Goal: Transaction & Acquisition: Purchase product/service

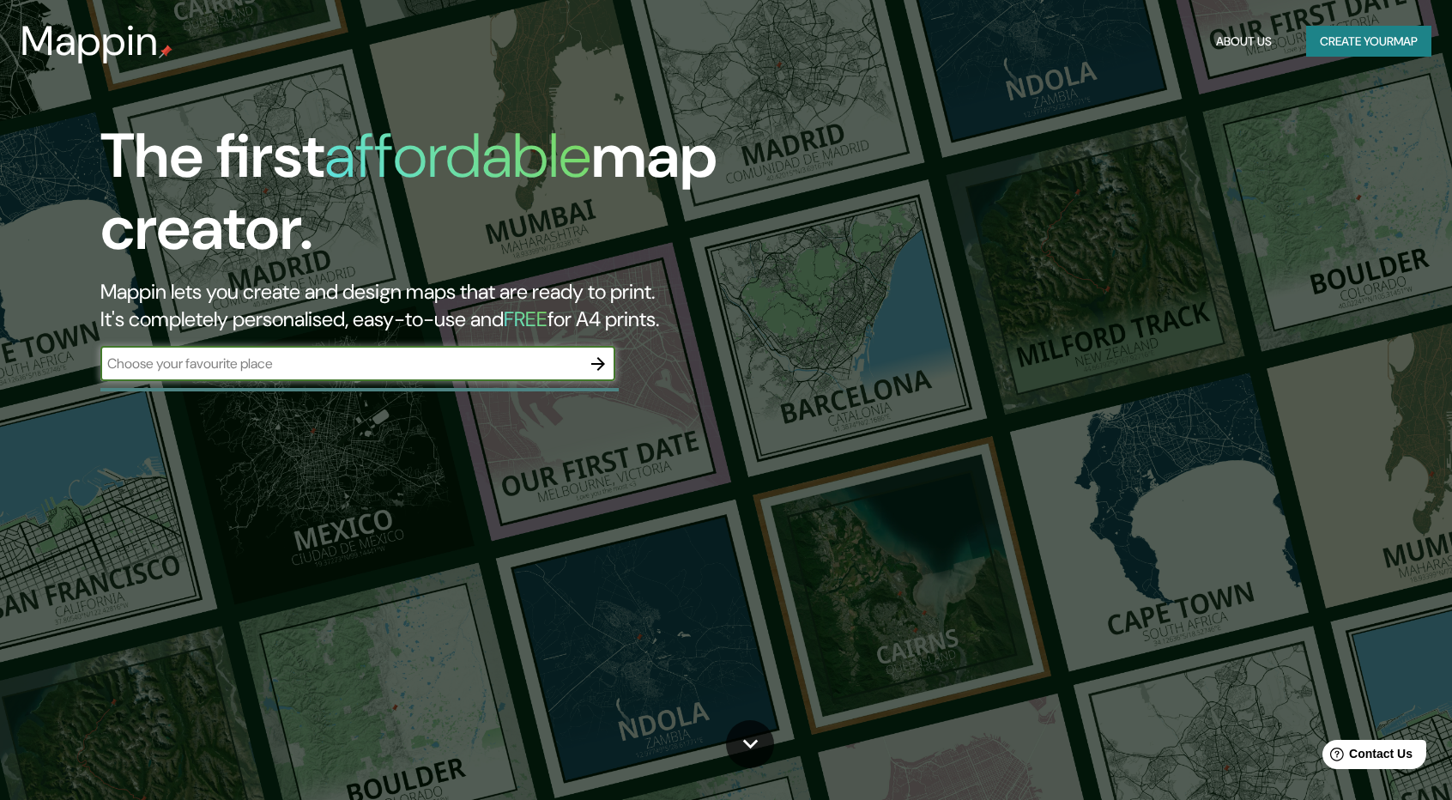
click at [306, 374] on div "​" at bounding box center [357, 364] width 515 height 34
type input "[GEOGRAPHIC_DATA]"
click at [265, 308] on h2 "Mappin lets you create and design maps that are ready to print. It's completely…" at bounding box center [463, 305] width 726 height 55
click at [590, 358] on icon "button" at bounding box center [598, 364] width 21 height 21
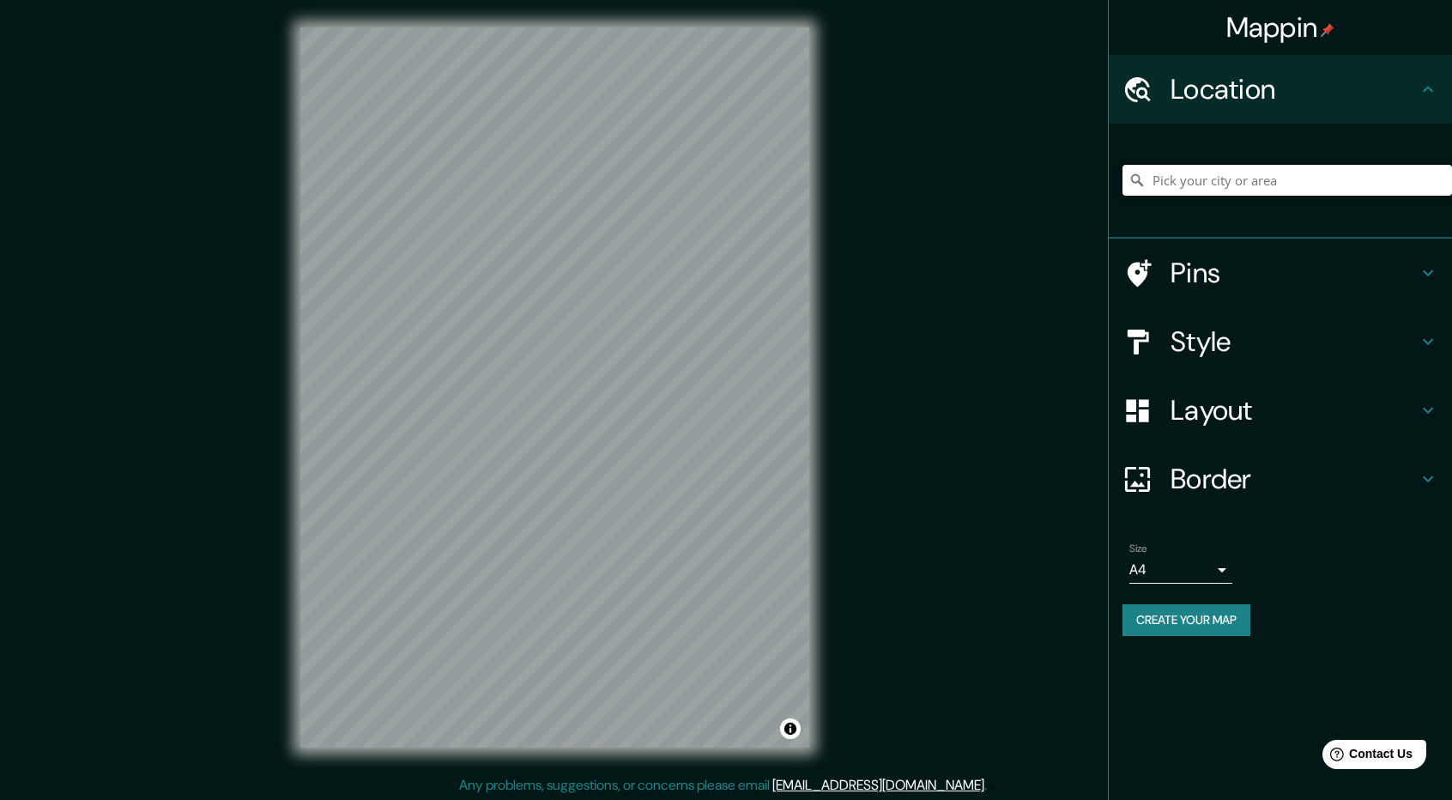
click at [1244, 173] on input "Pick your city or area" at bounding box center [1288, 180] width 330 height 31
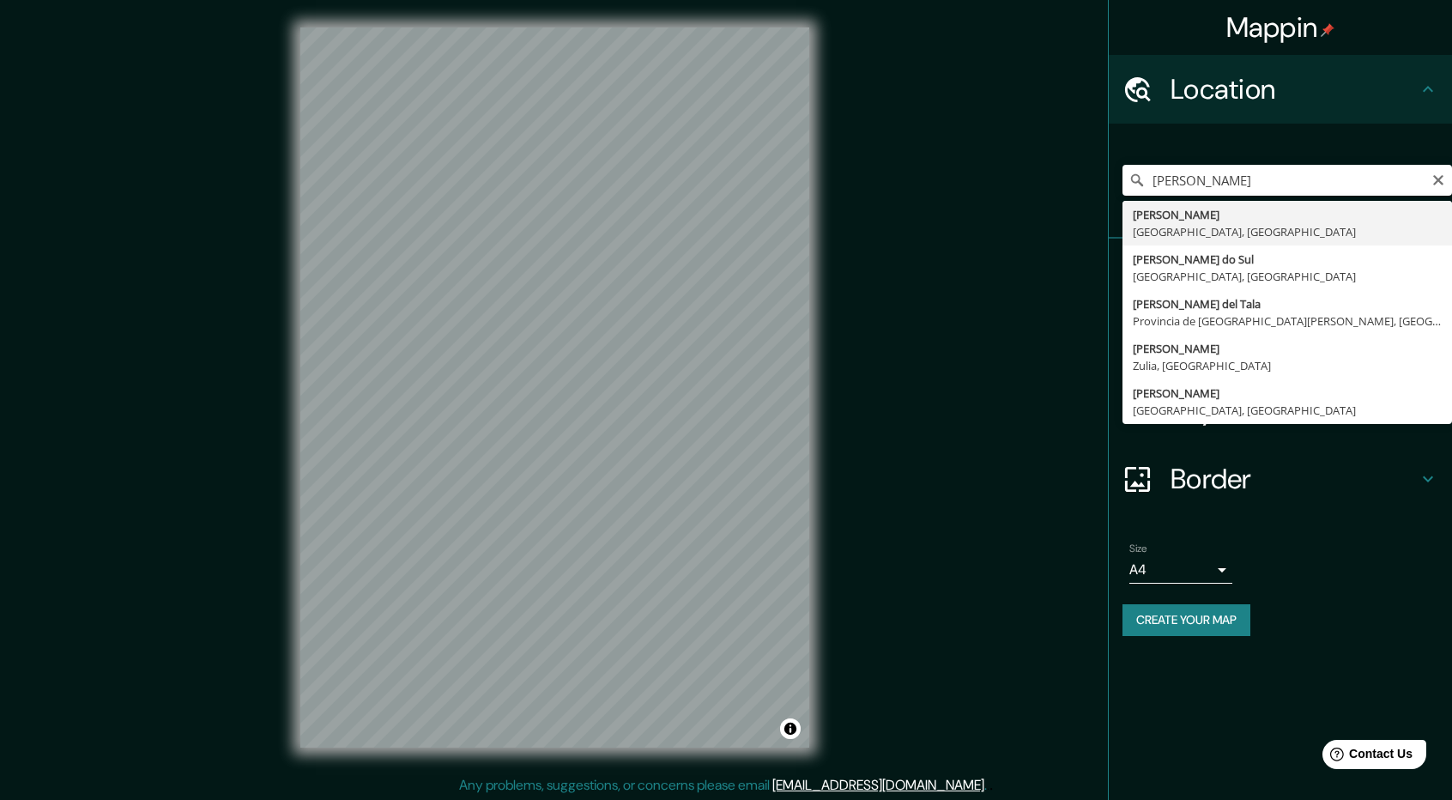
type input "[GEOGRAPHIC_DATA], [GEOGRAPHIC_DATA], [GEOGRAPHIC_DATA]"
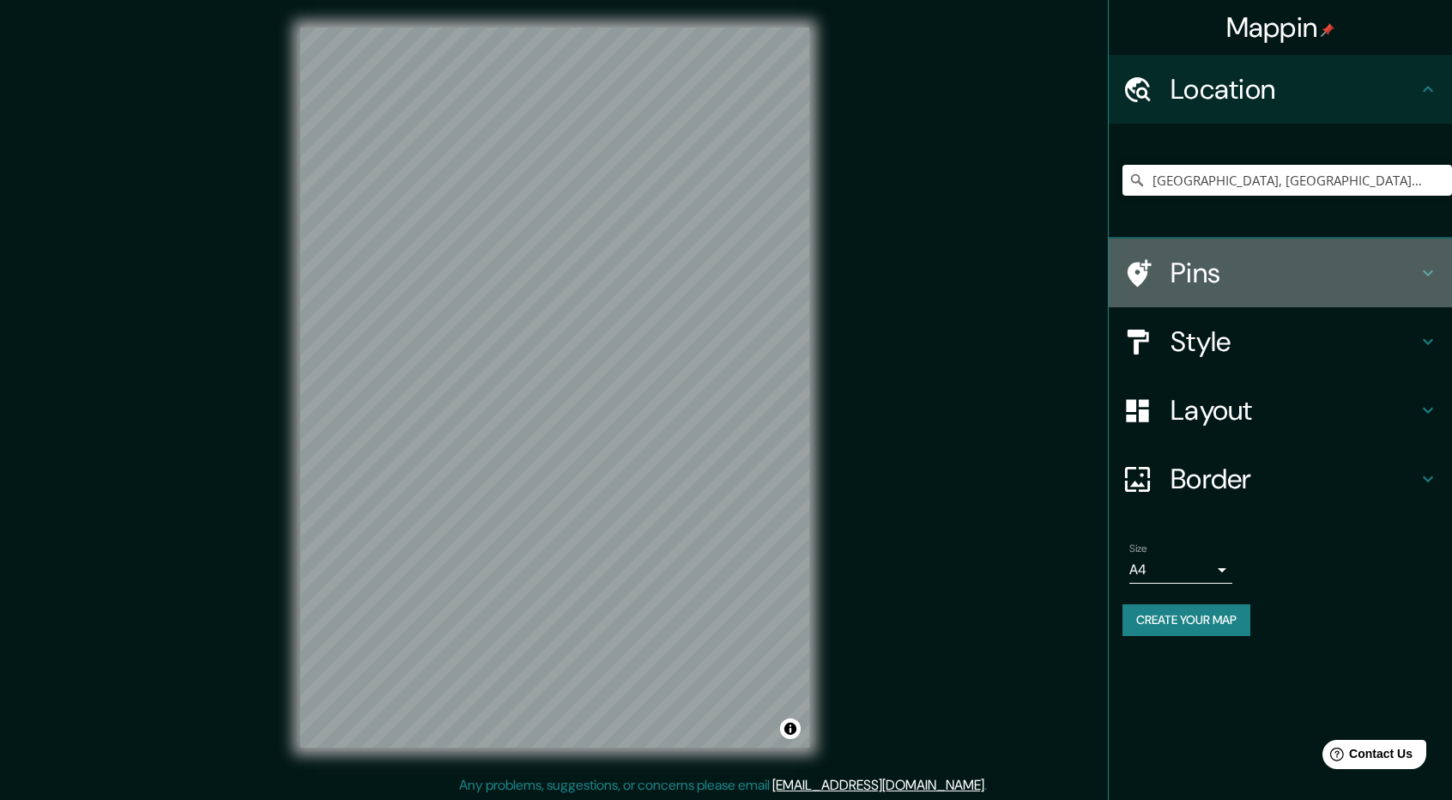
click at [1219, 286] on h4 "Pins" at bounding box center [1294, 273] width 247 height 34
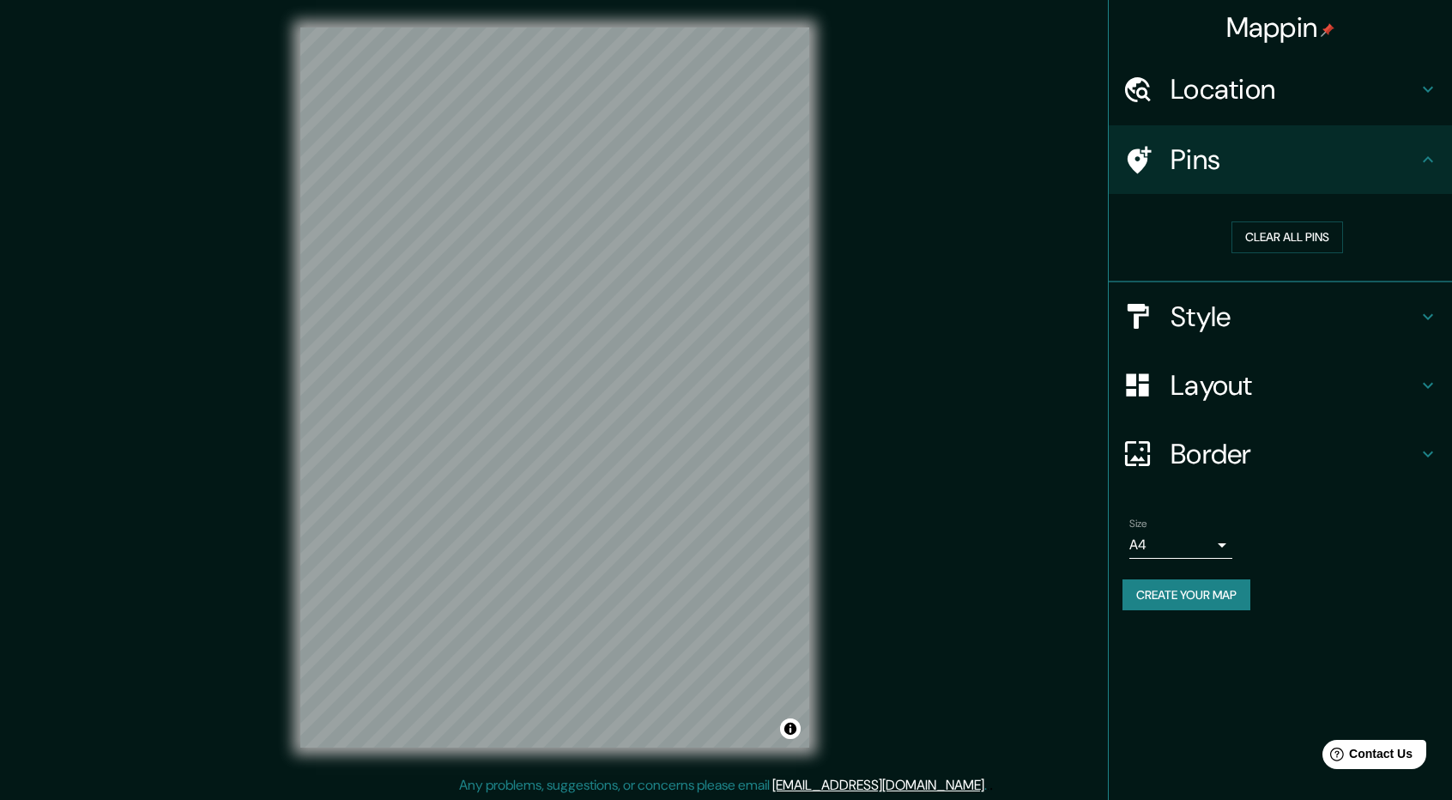
click at [1263, 314] on h4 "Style" at bounding box center [1294, 317] width 247 height 34
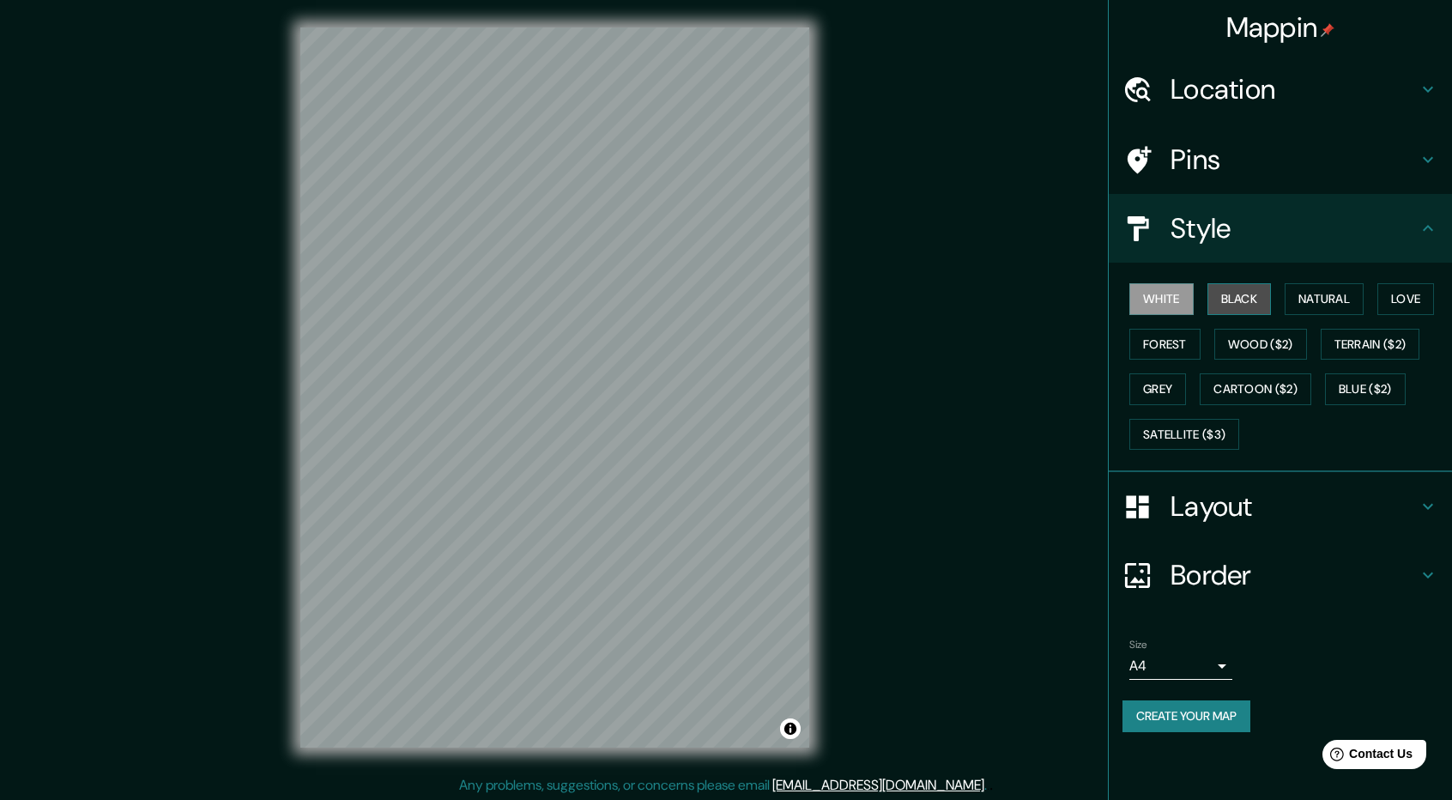
click at [1224, 301] on button "Black" at bounding box center [1240, 299] width 64 height 32
click at [1165, 300] on button "White" at bounding box center [1161, 299] width 64 height 32
click at [1195, 302] on div "White Black Natural Love Forest Wood ($2) Terrain ($2) Grey Cartoon ($2) Blue (…" at bounding box center [1288, 366] width 330 height 180
click at [1203, 303] on div "White Black Natural Love Forest Wood ($2) Terrain ($2) Grey Cartoon ($2) Blue (…" at bounding box center [1288, 366] width 330 height 180
click at [1211, 303] on button "Black" at bounding box center [1240, 299] width 64 height 32
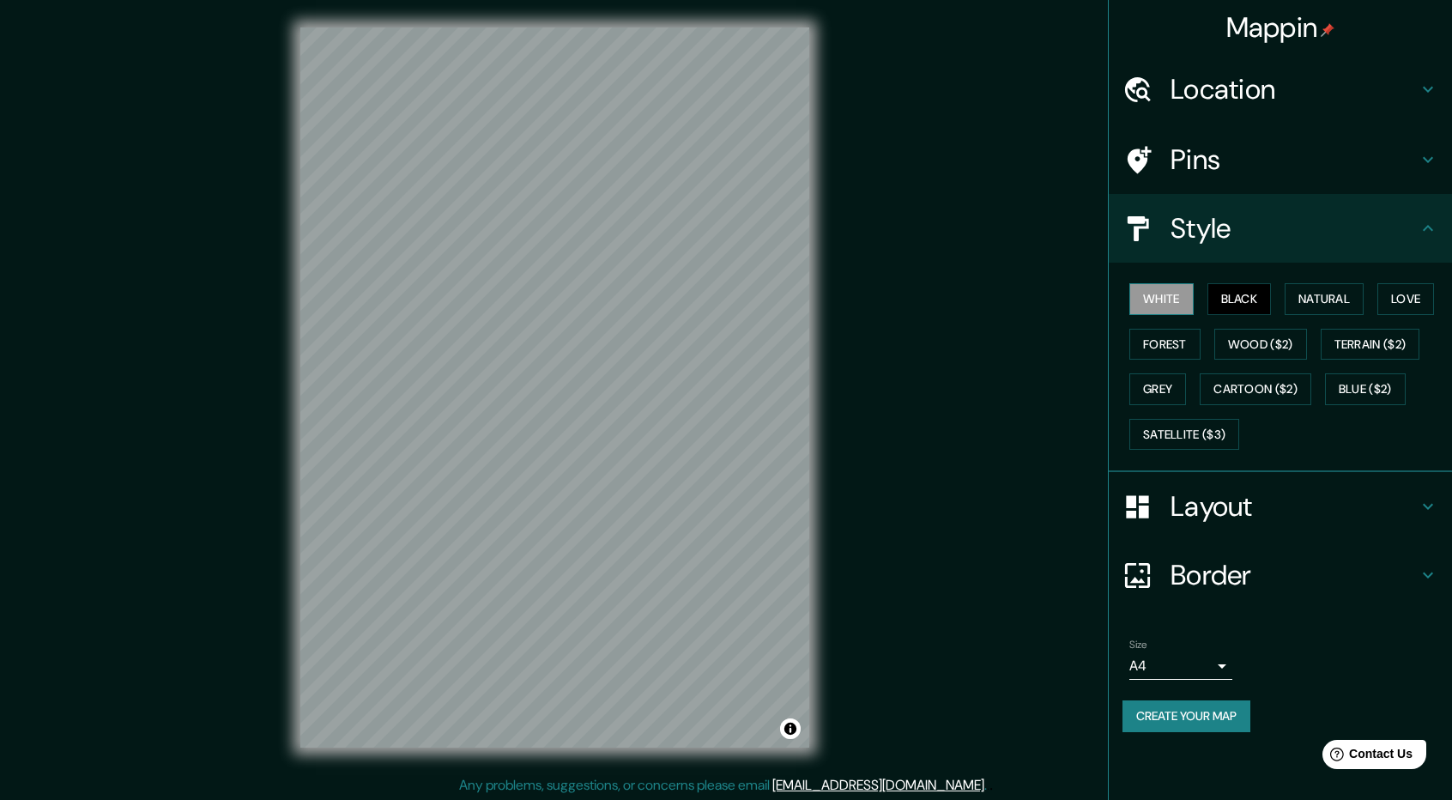
click at [1177, 302] on button "White" at bounding box center [1161, 299] width 64 height 32
click at [1237, 496] on h4 "Layout" at bounding box center [1294, 506] width 247 height 34
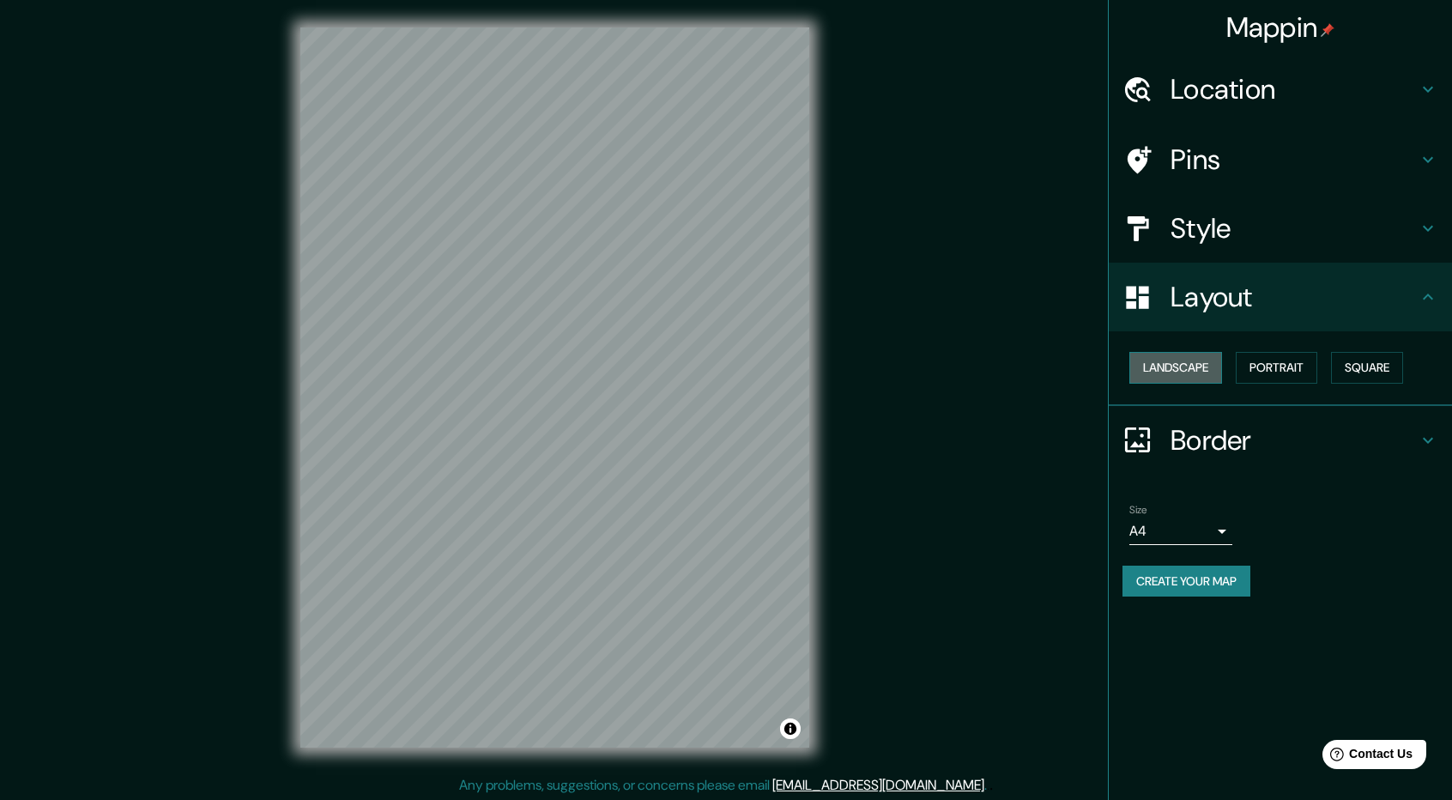
click at [1191, 368] on button "Landscape" at bounding box center [1175, 368] width 93 height 32
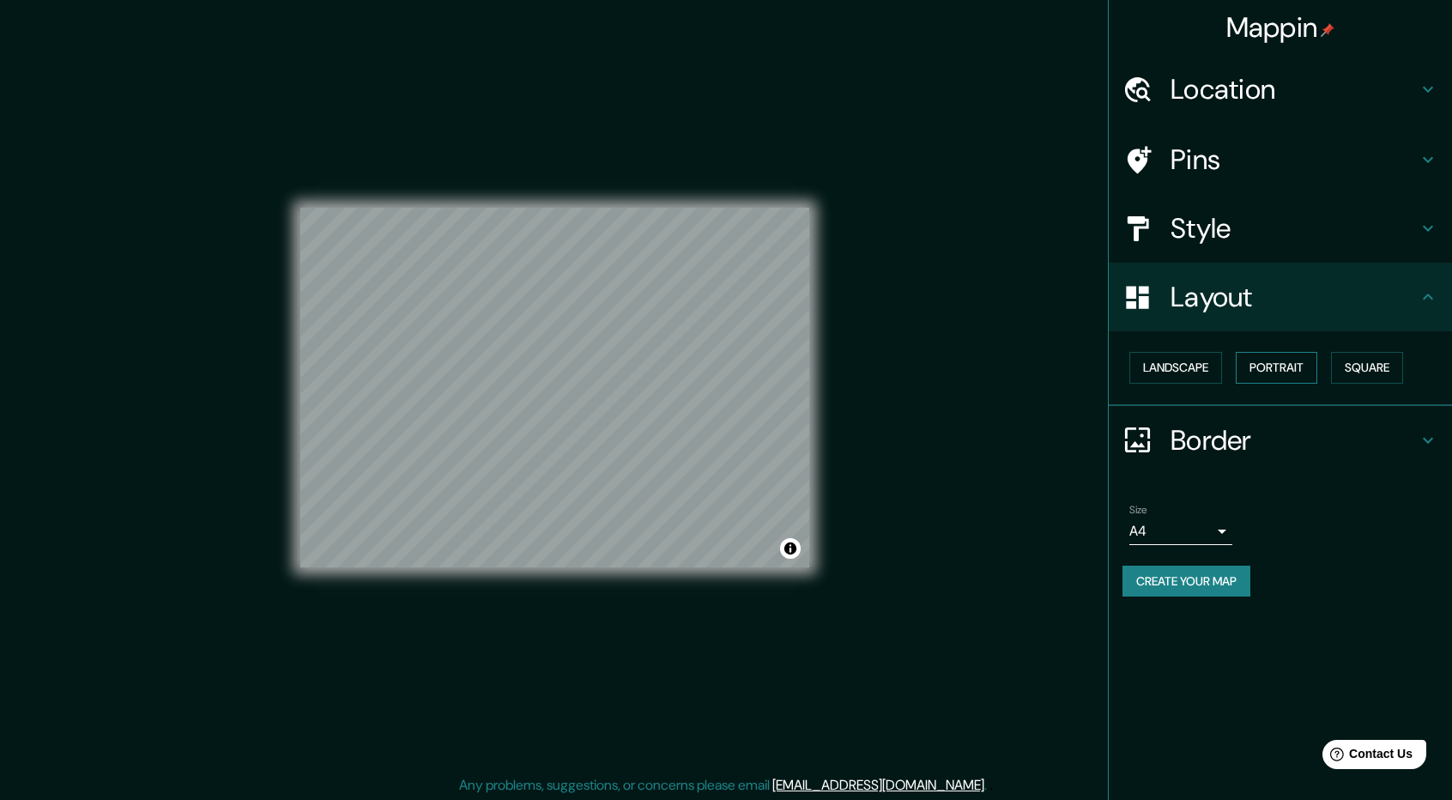
click at [1268, 365] on button "Portrait" at bounding box center [1277, 368] width 82 height 32
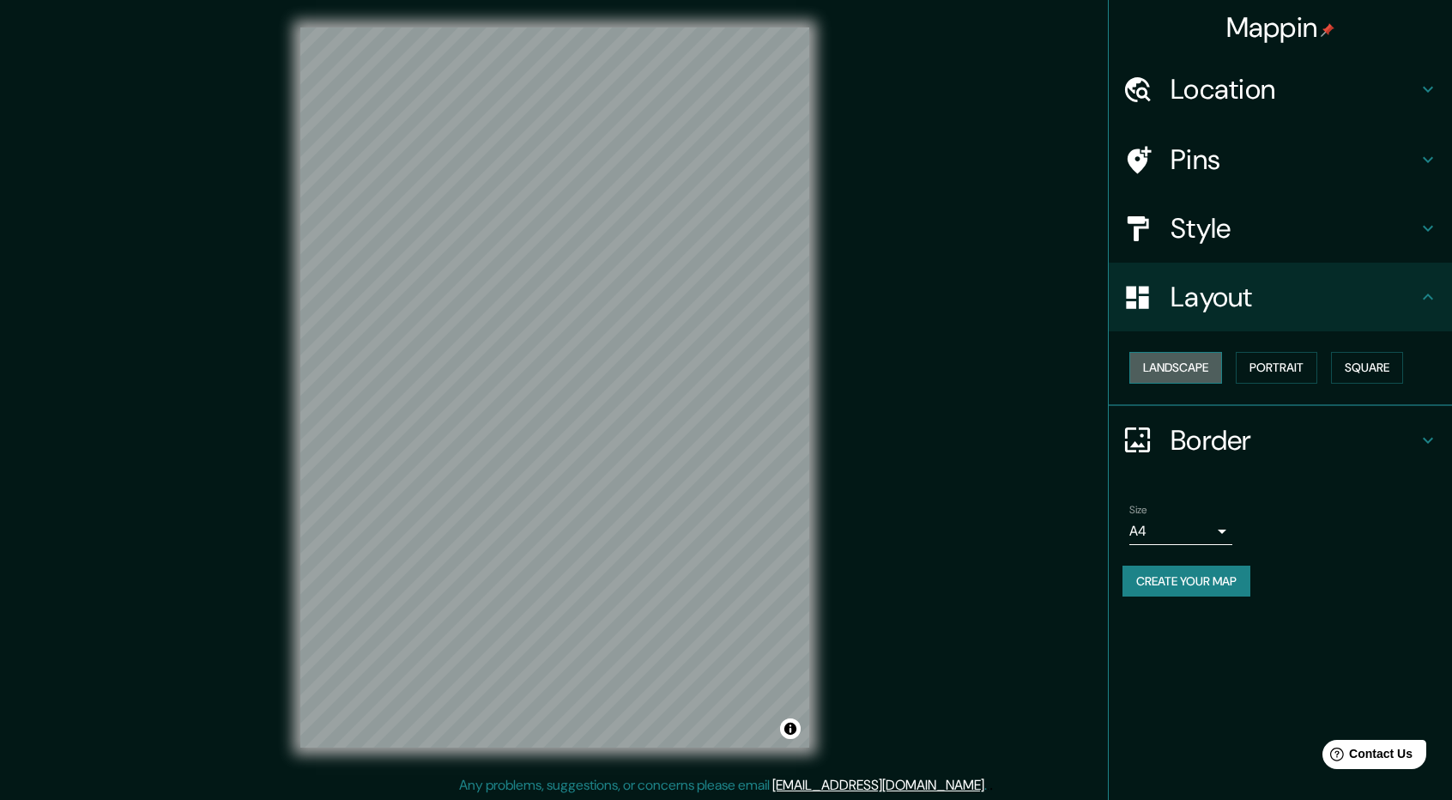
click at [1203, 369] on button "Landscape" at bounding box center [1175, 368] width 93 height 32
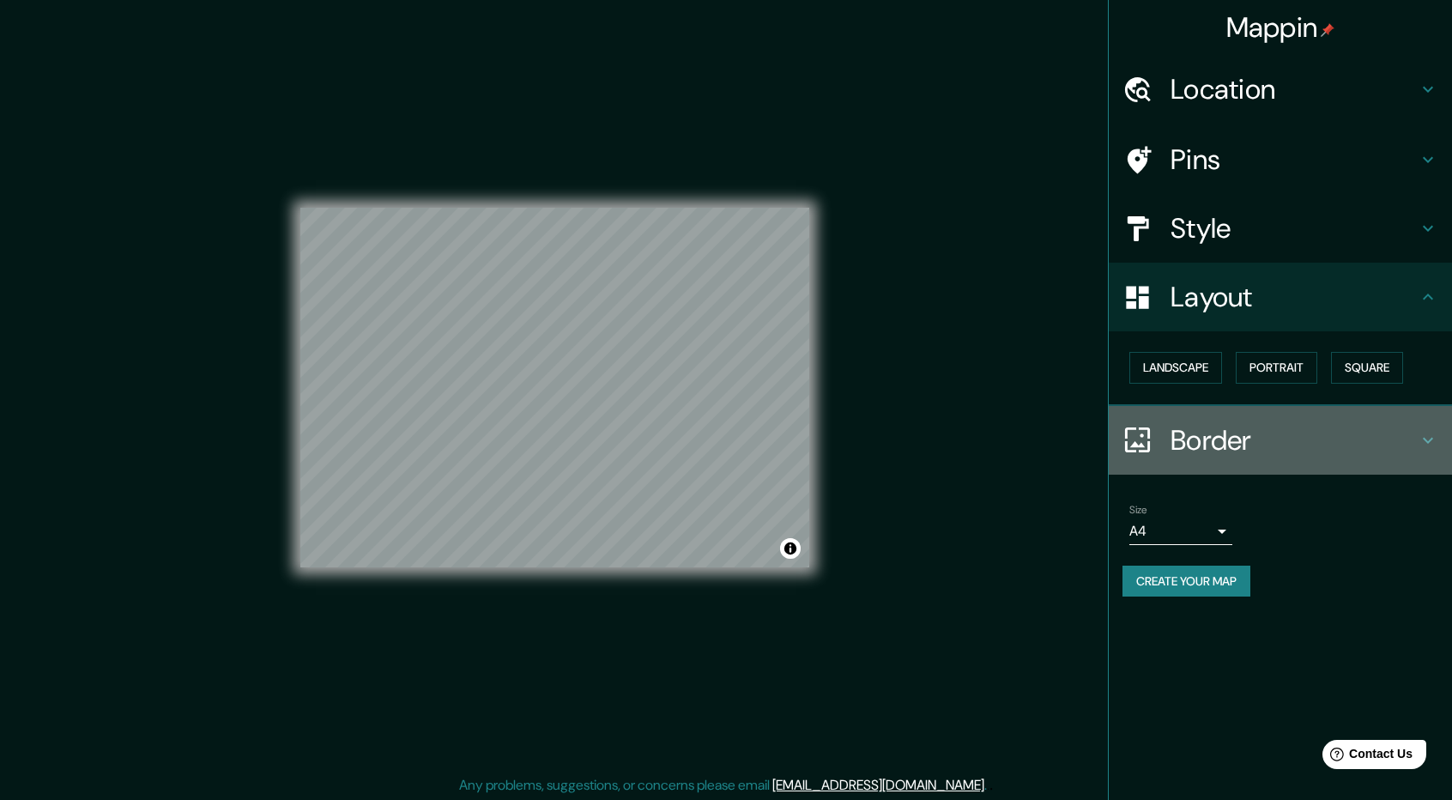
click at [1238, 439] on h4 "Border" at bounding box center [1294, 440] width 247 height 34
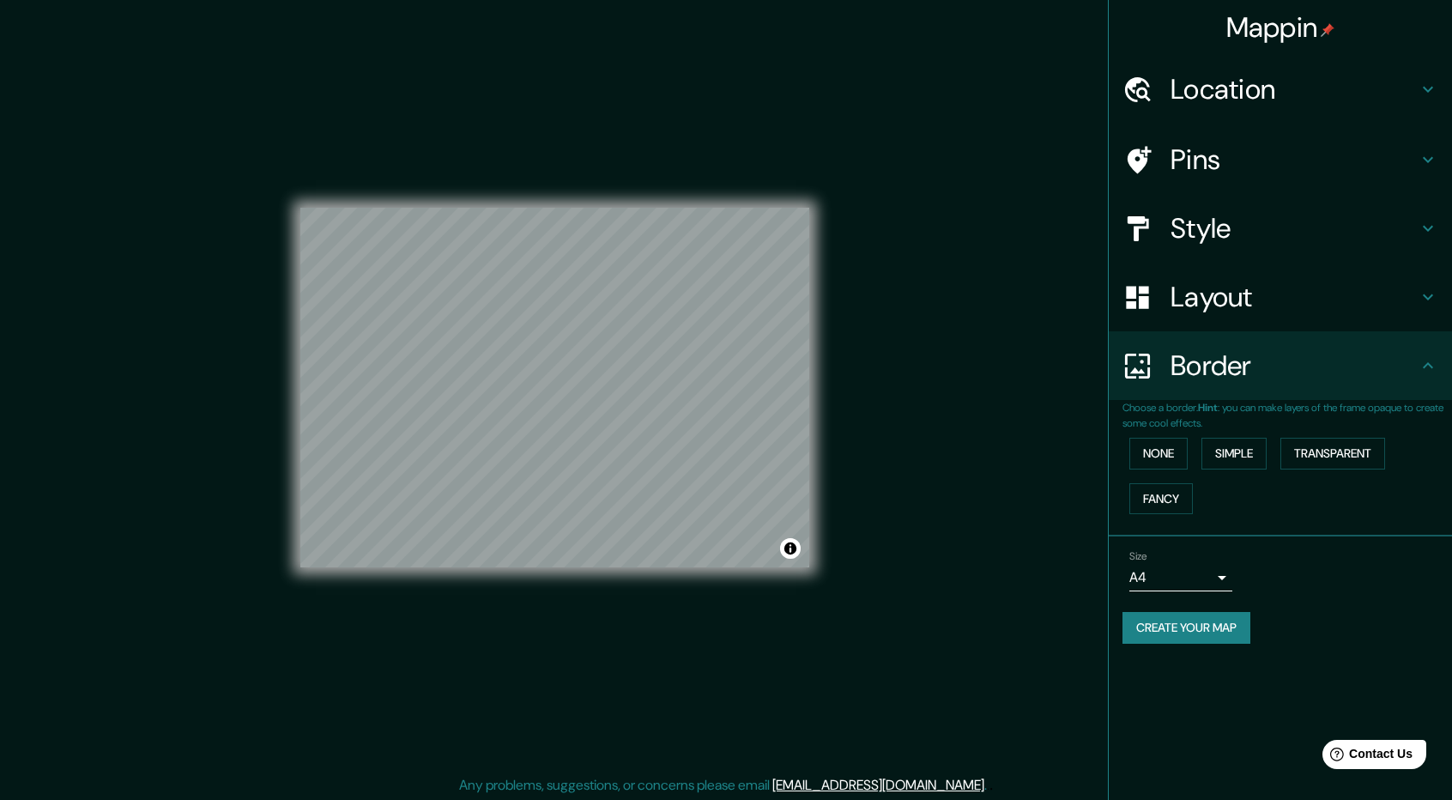
click at [1194, 519] on div "Choose a border. Hint : you can make layers of the frame opaque to create some …" at bounding box center [1280, 468] width 343 height 136
click at [1241, 354] on h4 "Border" at bounding box center [1294, 365] width 247 height 34
click at [1154, 453] on button "None" at bounding box center [1158, 454] width 58 height 32
click at [1225, 315] on div "Layout" at bounding box center [1280, 297] width 343 height 69
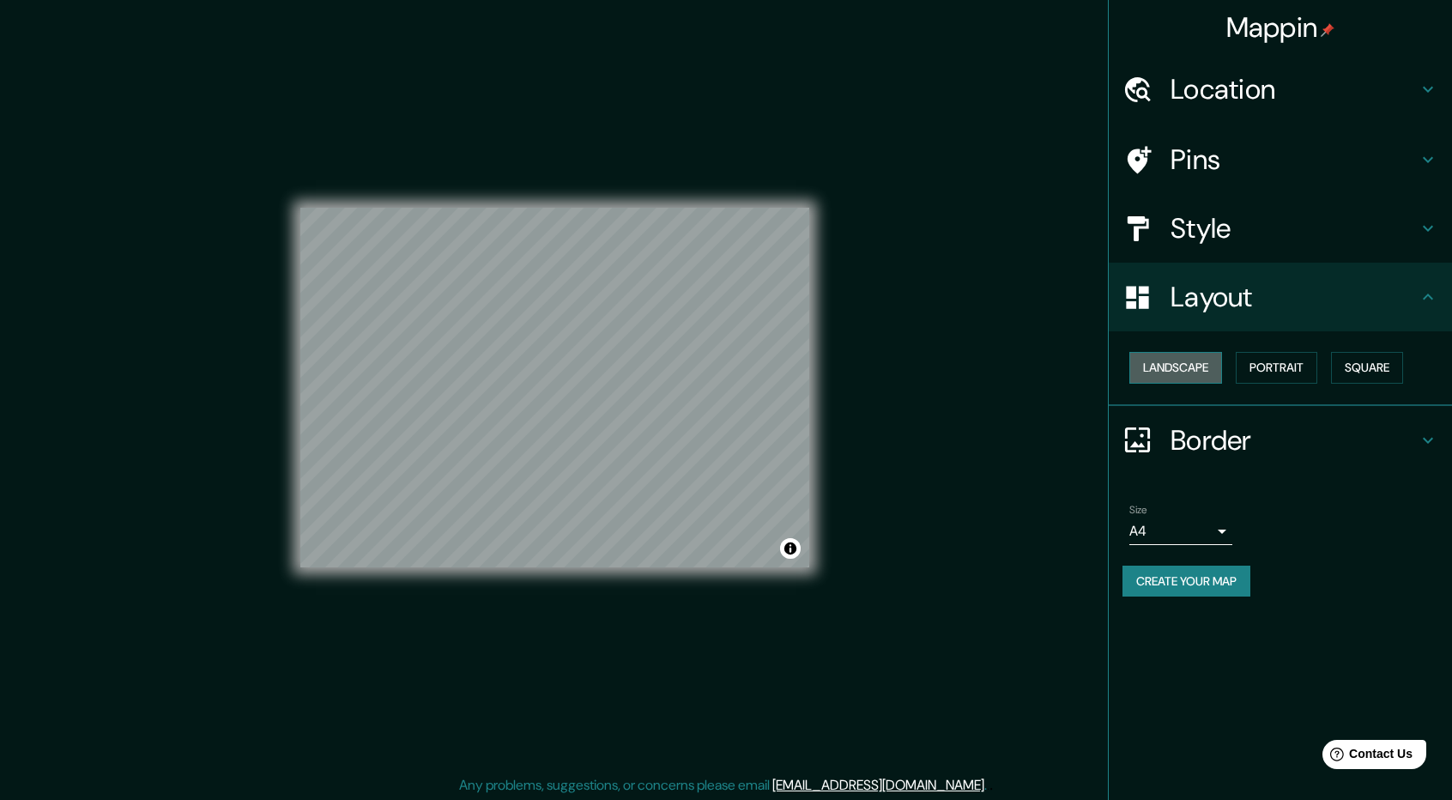
click at [1182, 371] on button "Landscape" at bounding box center [1175, 368] width 93 height 32
click at [1292, 363] on button "Portrait" at bounding box center [1277, 368] width 82 height 32
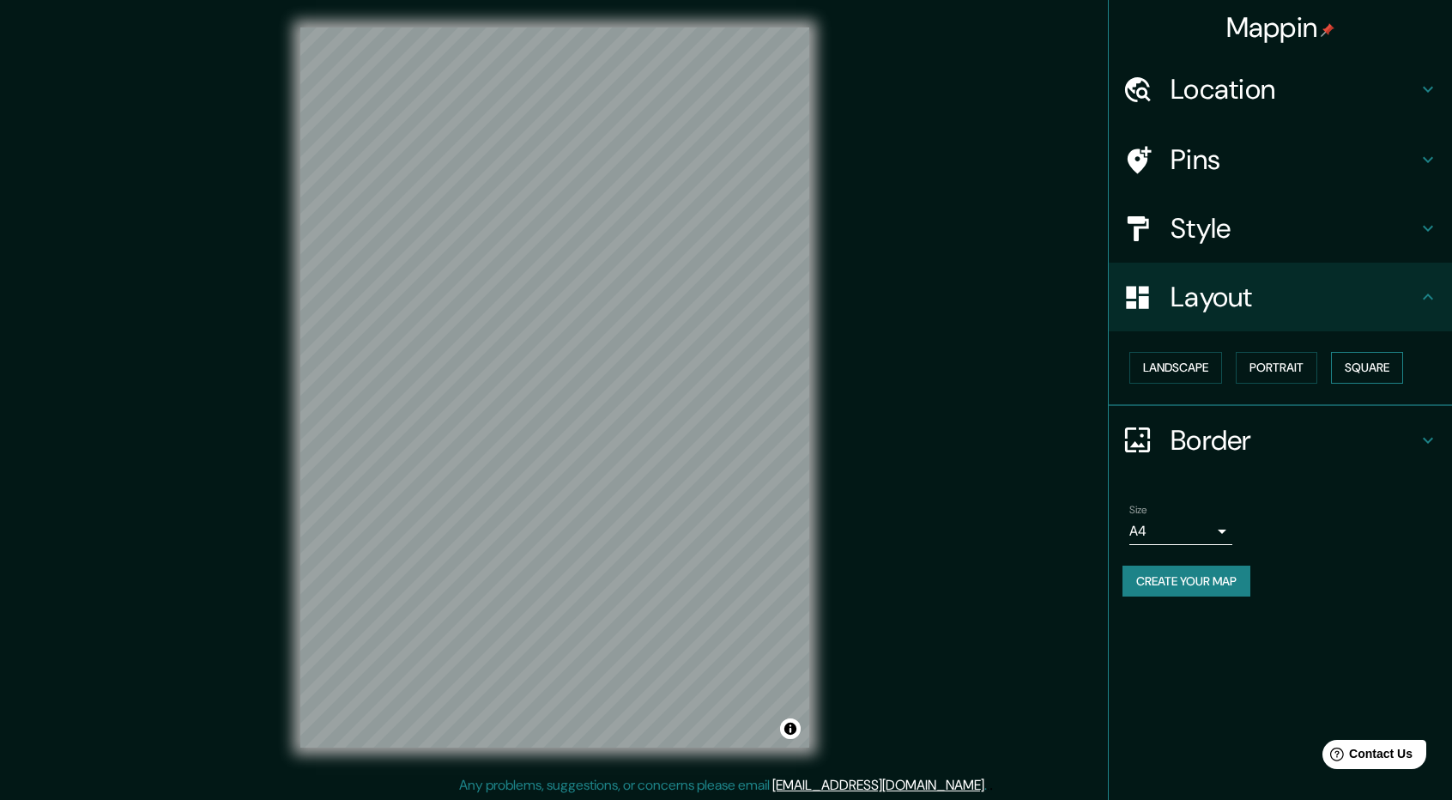
click at [1385, 366] on button "Square" at bounding box center [1367, 368] width 72 height 32
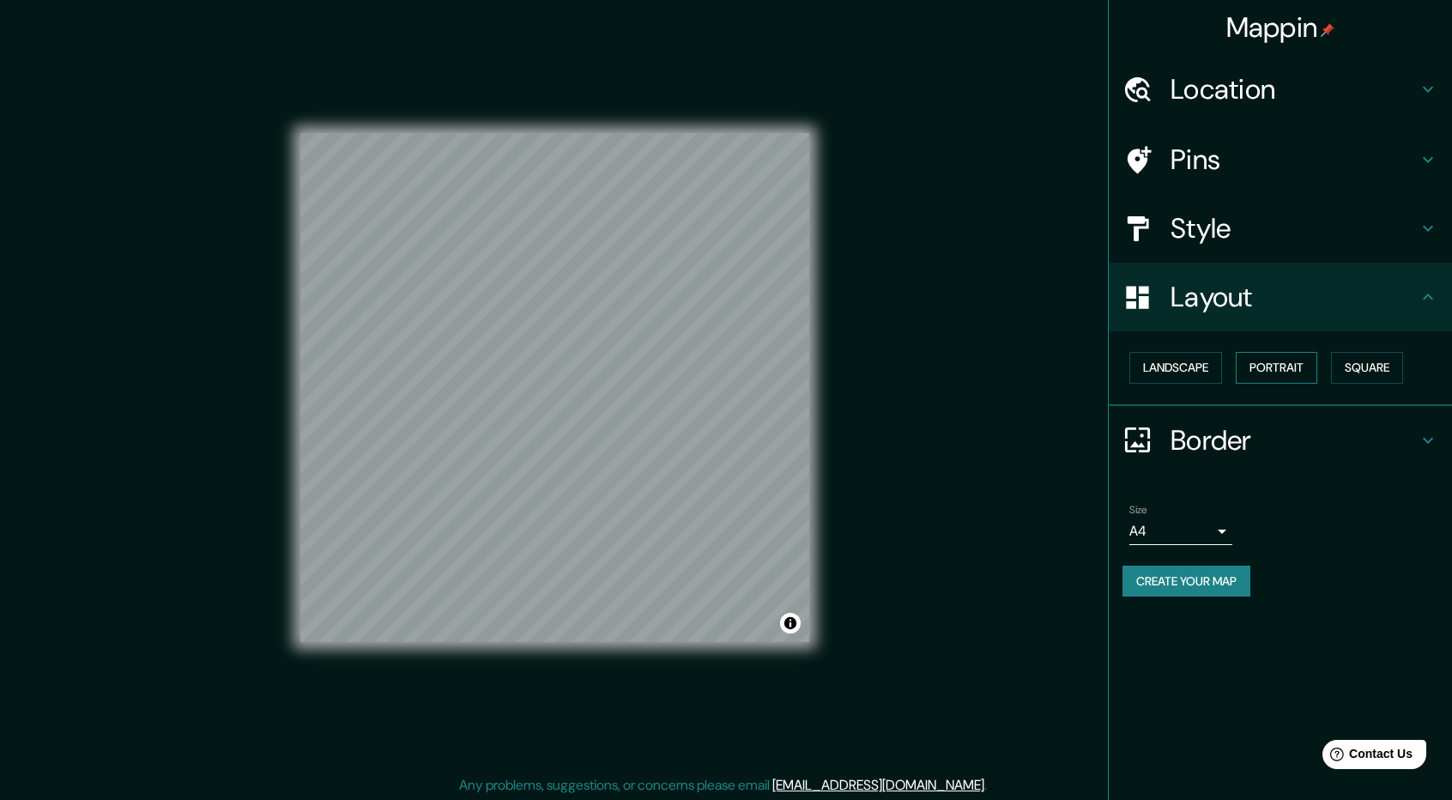
click at [1296, 361] on button "Portrait" at bounding box center [1277, 368] width 82 height 32
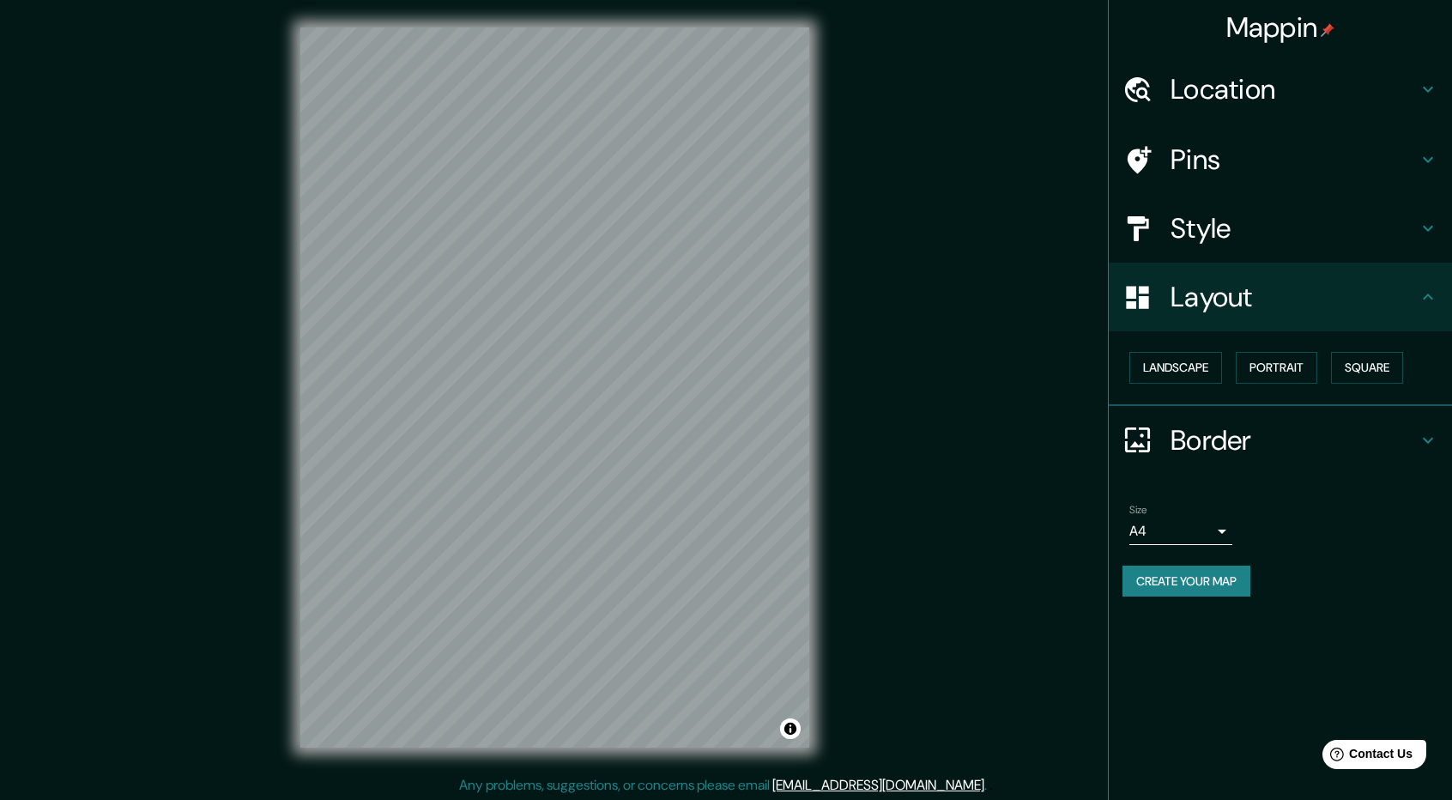
click at [1425, 360] on div "Landscape [GEOGRAPHIC_DATA]" at bounding box center [1288, 367] width 330 height 45
click at [1403, 360] on button "Square" at bounding box center [1367, 368] width 72 height 32
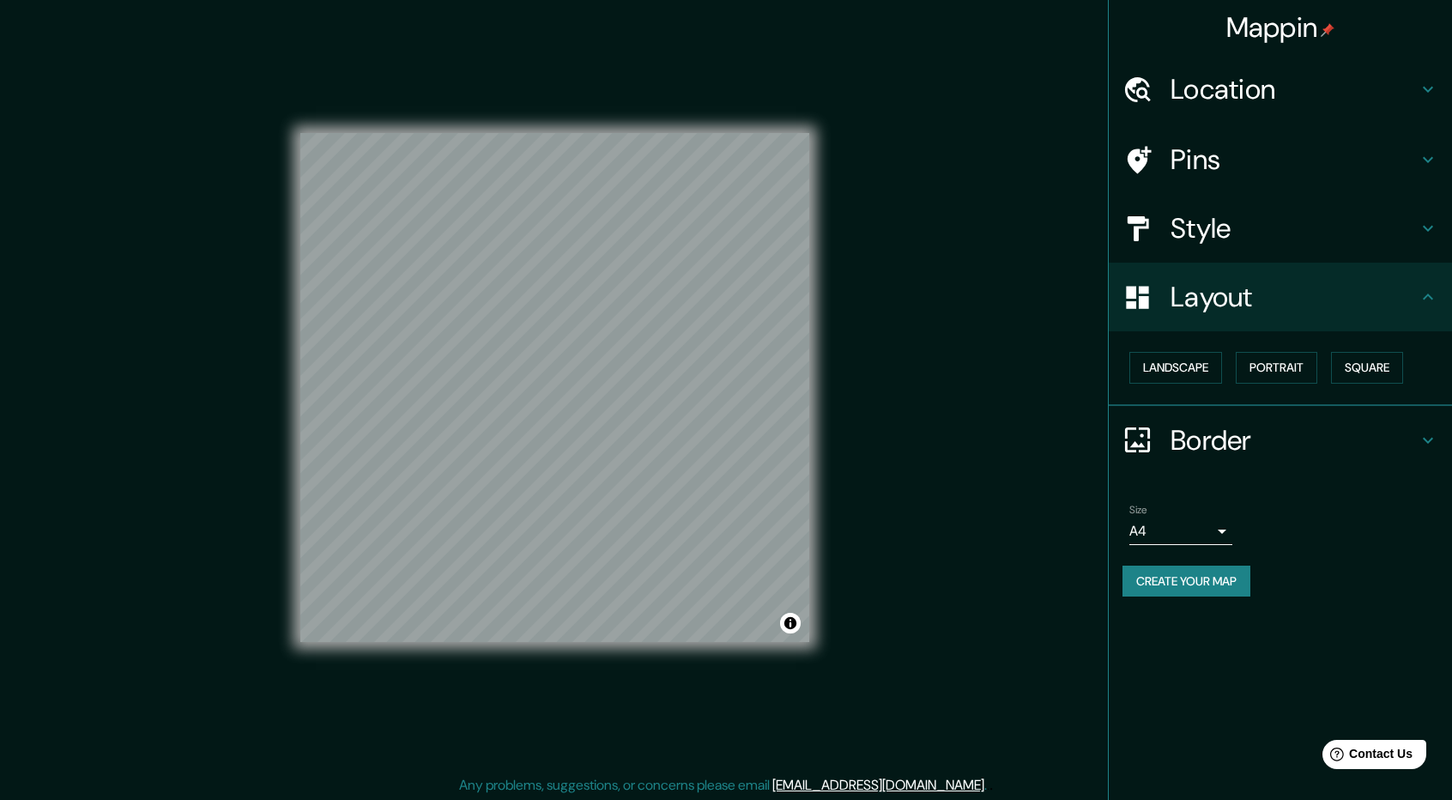
drag, startPoint x: 823, startPoint y: 385, endPoint x: 858, endPoint y: 409, distance: 42.6
click at [858, 409] on div "Mappin Location [GEOGRAPHIC_DATA], [GEOGRAPHIC_DATA], [GEOGRAPHIC_DATA] Pins St…" at bounding box center [726, 401] width 1452 height 802
click at [1250, 140] on div "Pins" at bounding box center [1280, 159] width 343 height 69
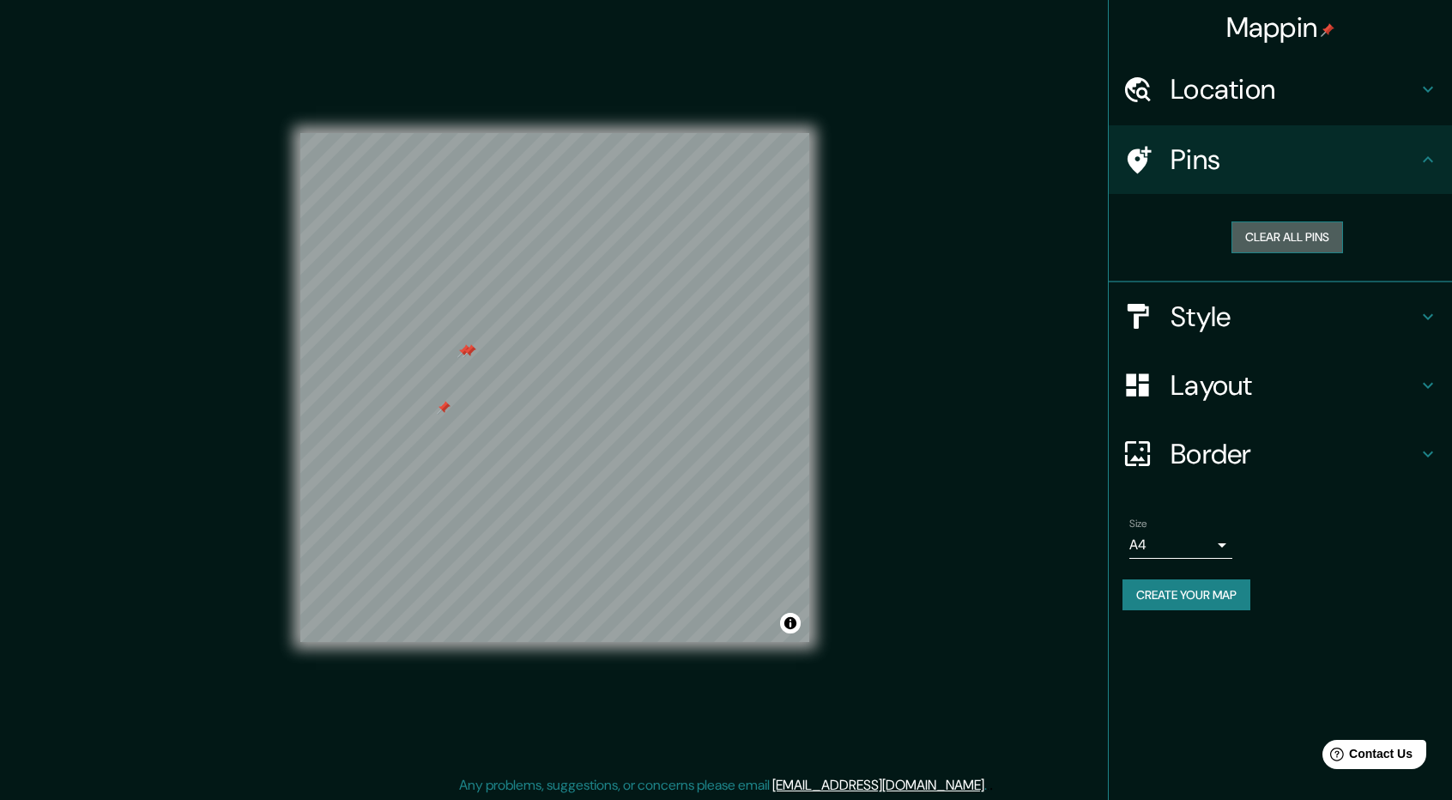
click at [1272, 236] on button "Clear all pins" at bounding box center [1288, 237] width 112 height 32
click at [1276, 371] on h4 "Layout" at bounding box center [1294, 385] width 247 height 34
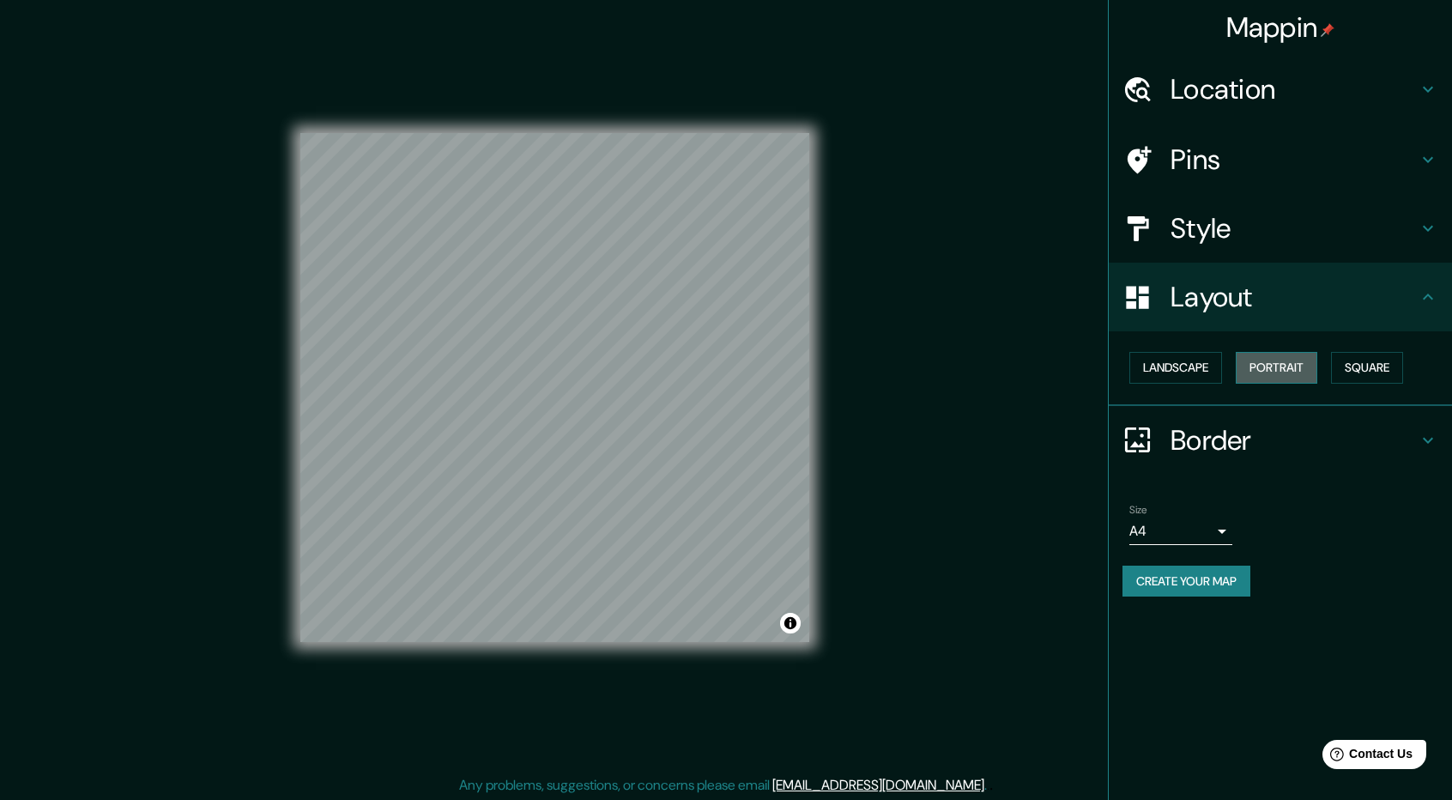
click at [1280, 374] on button "Portrait" at bounding box center [1277, 368] width 82 height 32
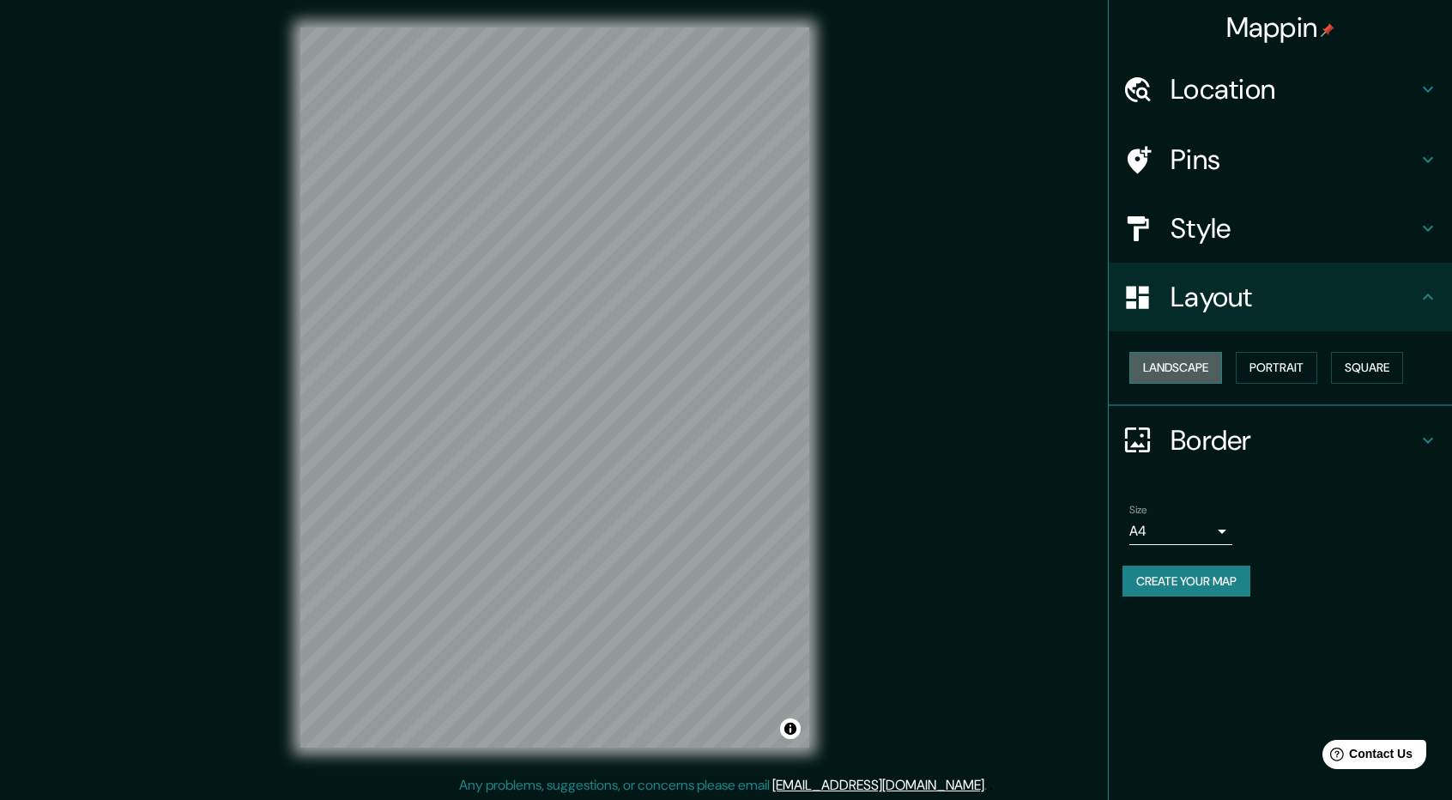
click at [1210, 370] on button "Landscape" at bounding box center [1175, 368] width 93 height 32
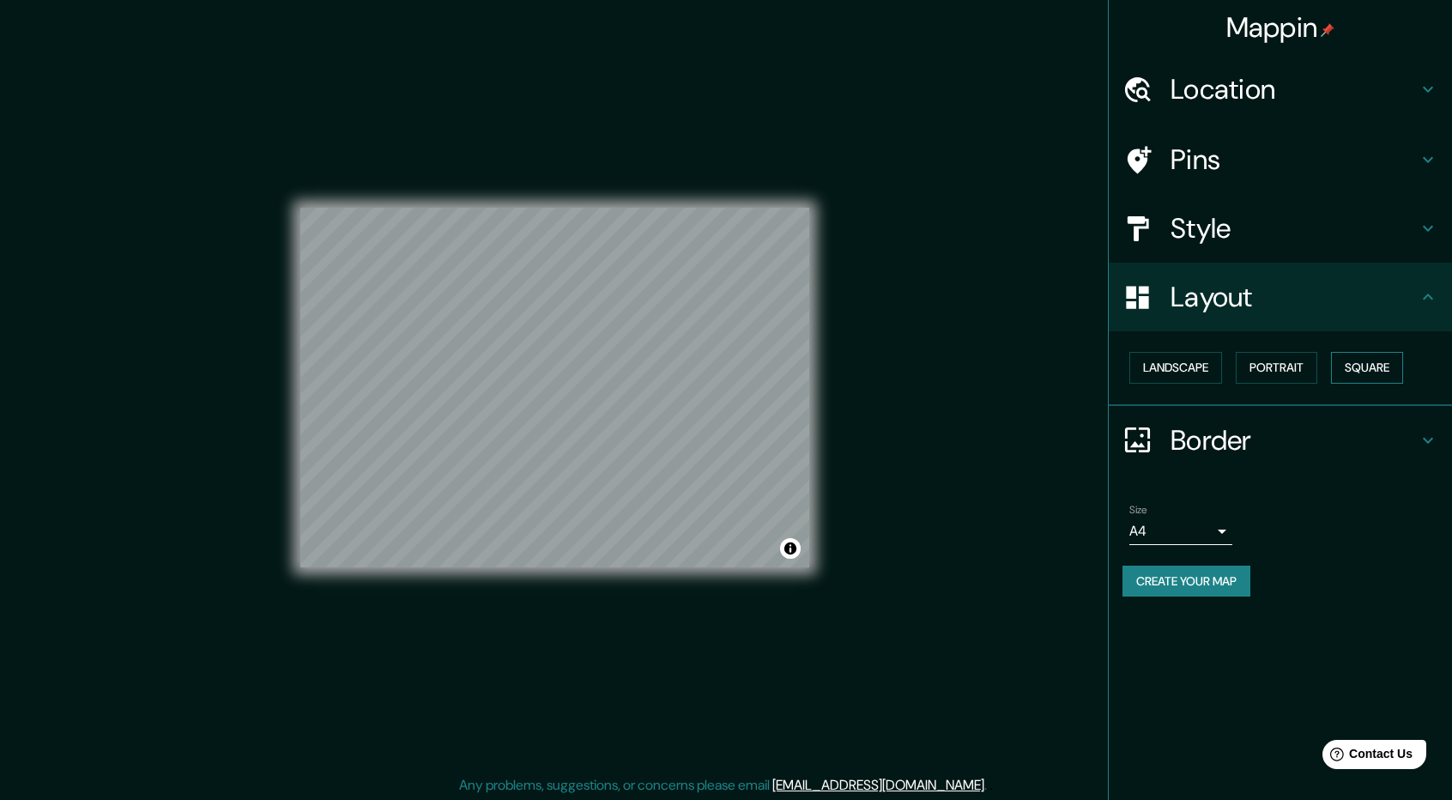
click at [1379, 361] on button "Square" at bounding box center [1367, 368] width 72 height 32
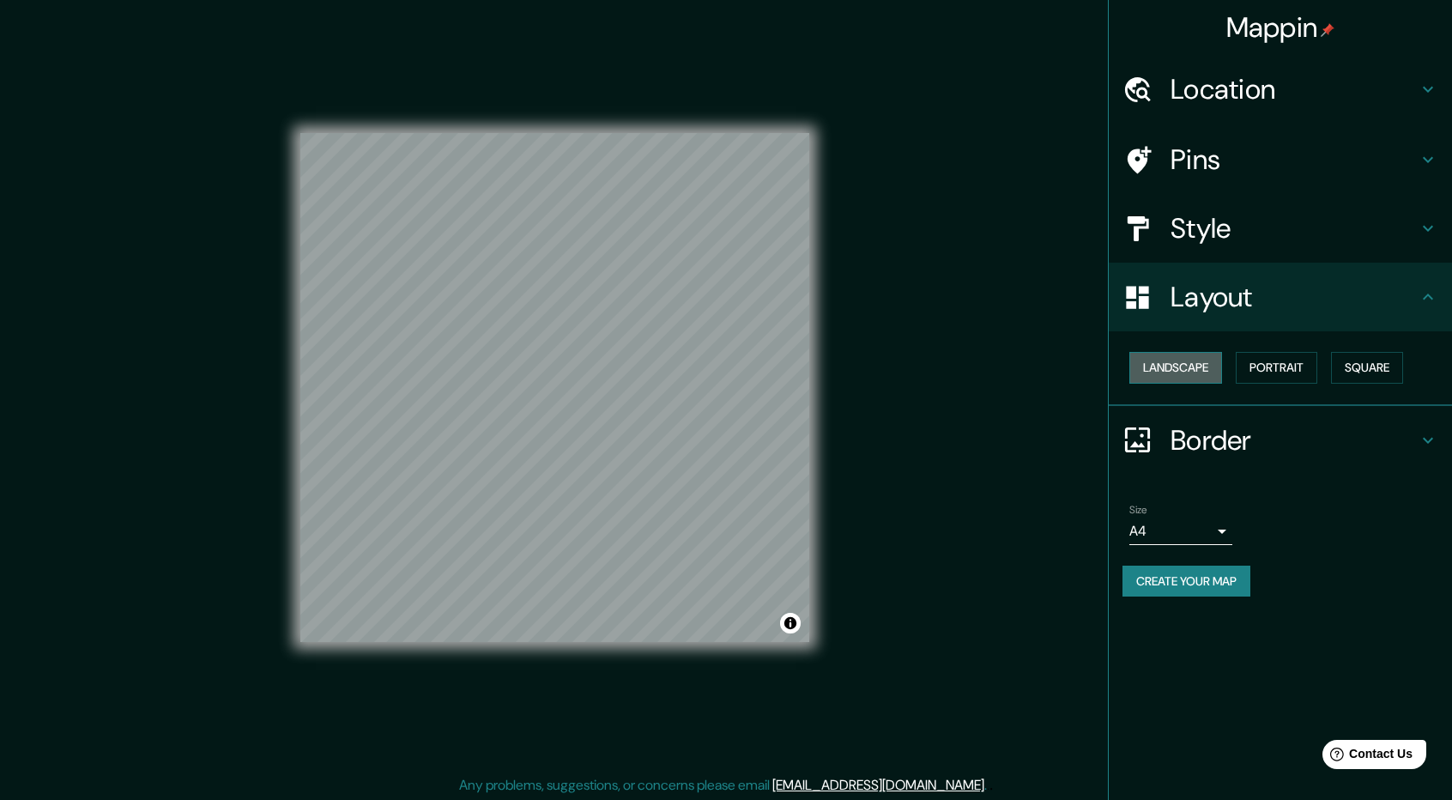
click at [1198, 360] on button "Landscape" at bounding box center [1175, 368] width 93 height 32
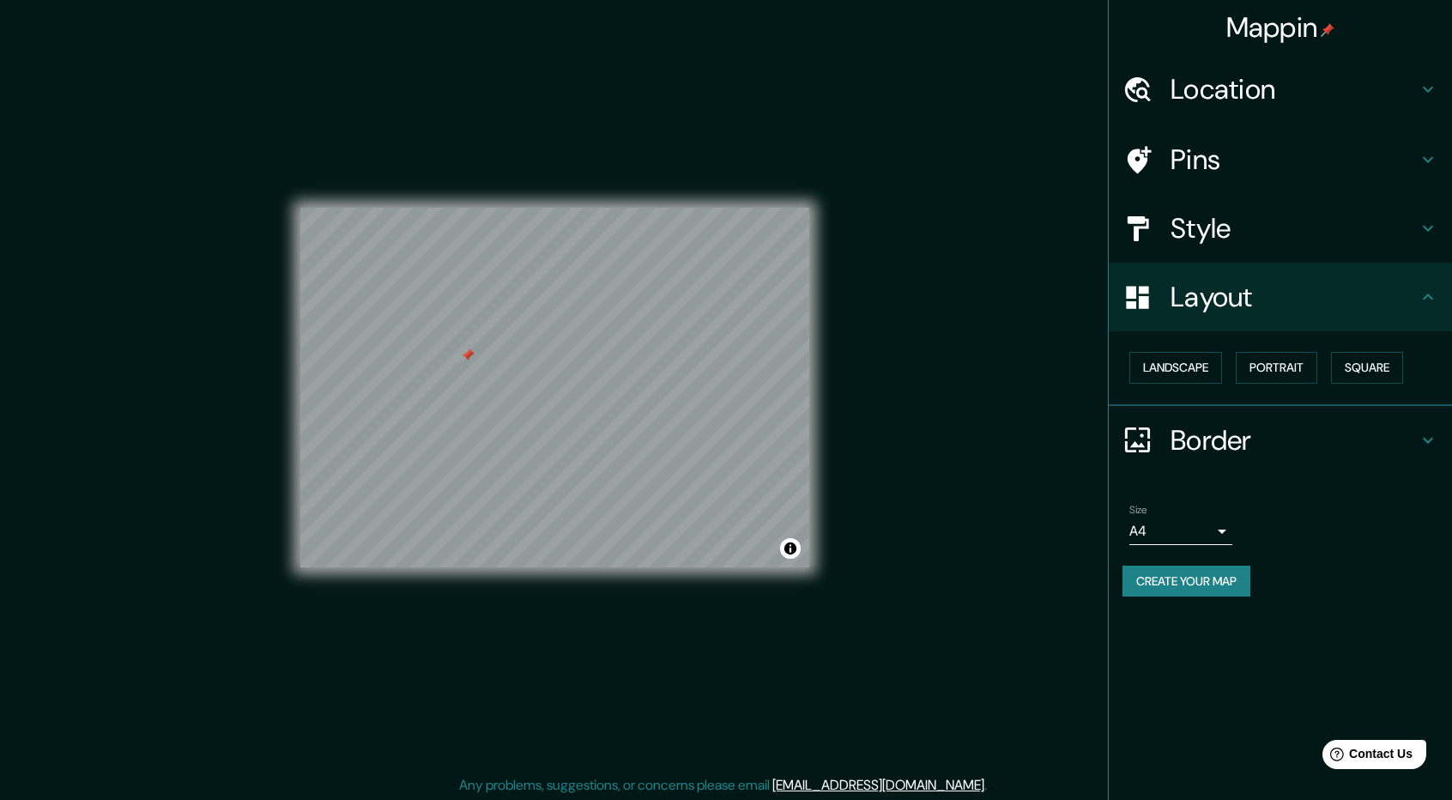
drag, startPoint x: 465, startPoint y: 387, endPoint x: 460, endPoint y: 356, distance: 31.3
click at [461, 356] on div at bounding box center [468, 355] width 14 height 14
click at [1258, 231] on h4 "Style" at bounding box center [1294, 228] width 247 height 34
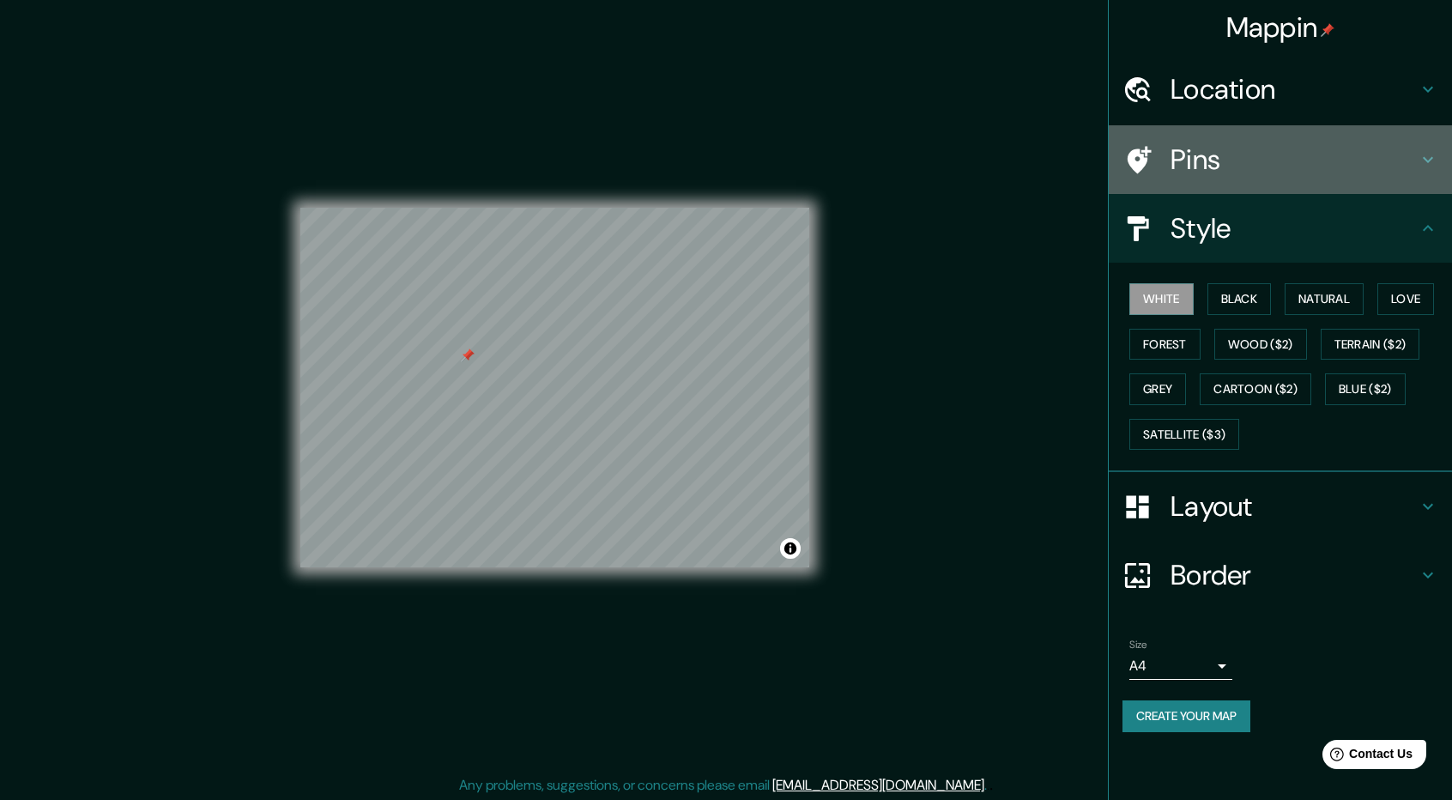
click at [1234, 168] on h4 "Pins" at bounding box center [1294, 159] width 247 height 34
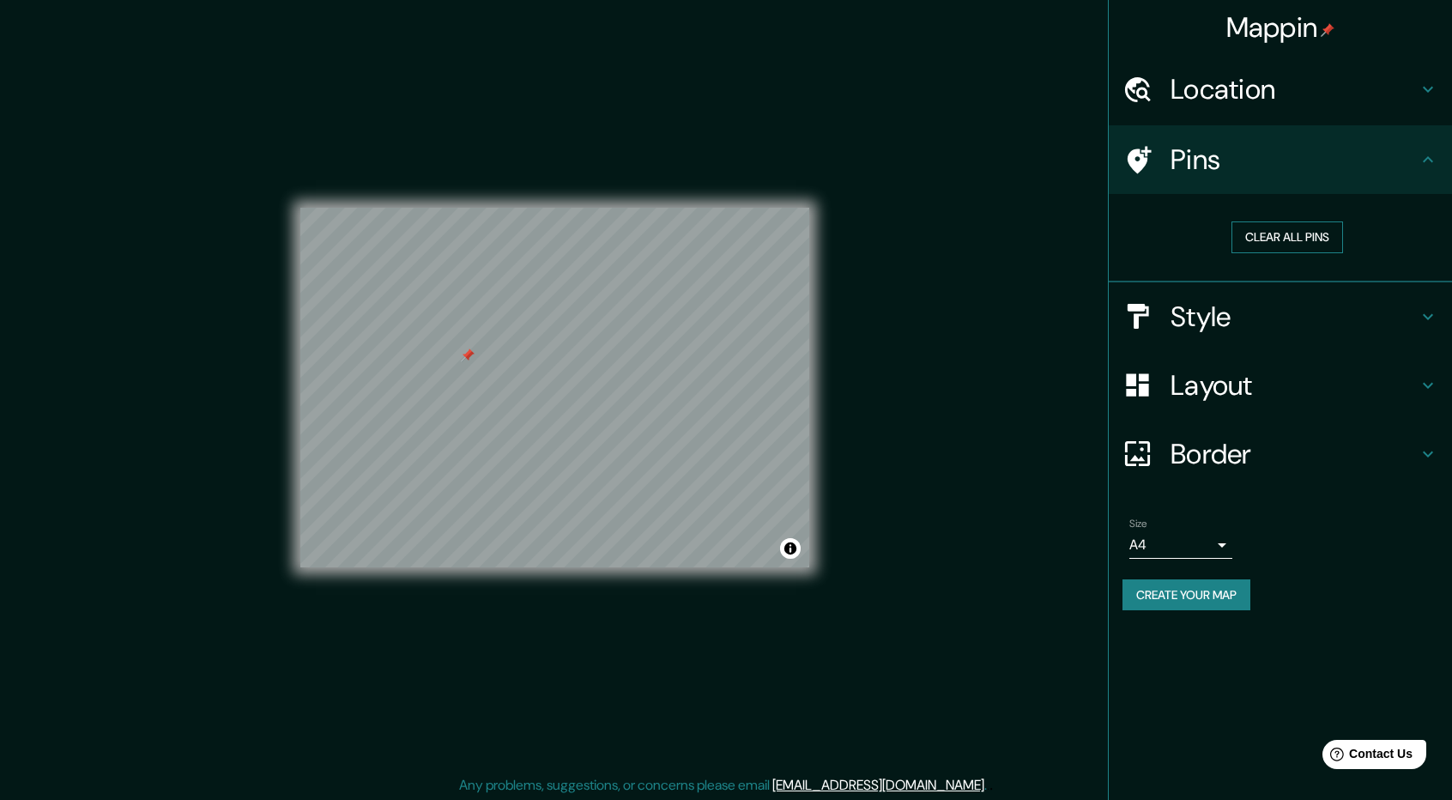
click at [1330, 251] on button "Clear all pins" at bounding box center [1288, 237] width 112 height 32
click at [1216, 324] on h4 "Style" at bounding box center [1294, 317] width 247 height 34
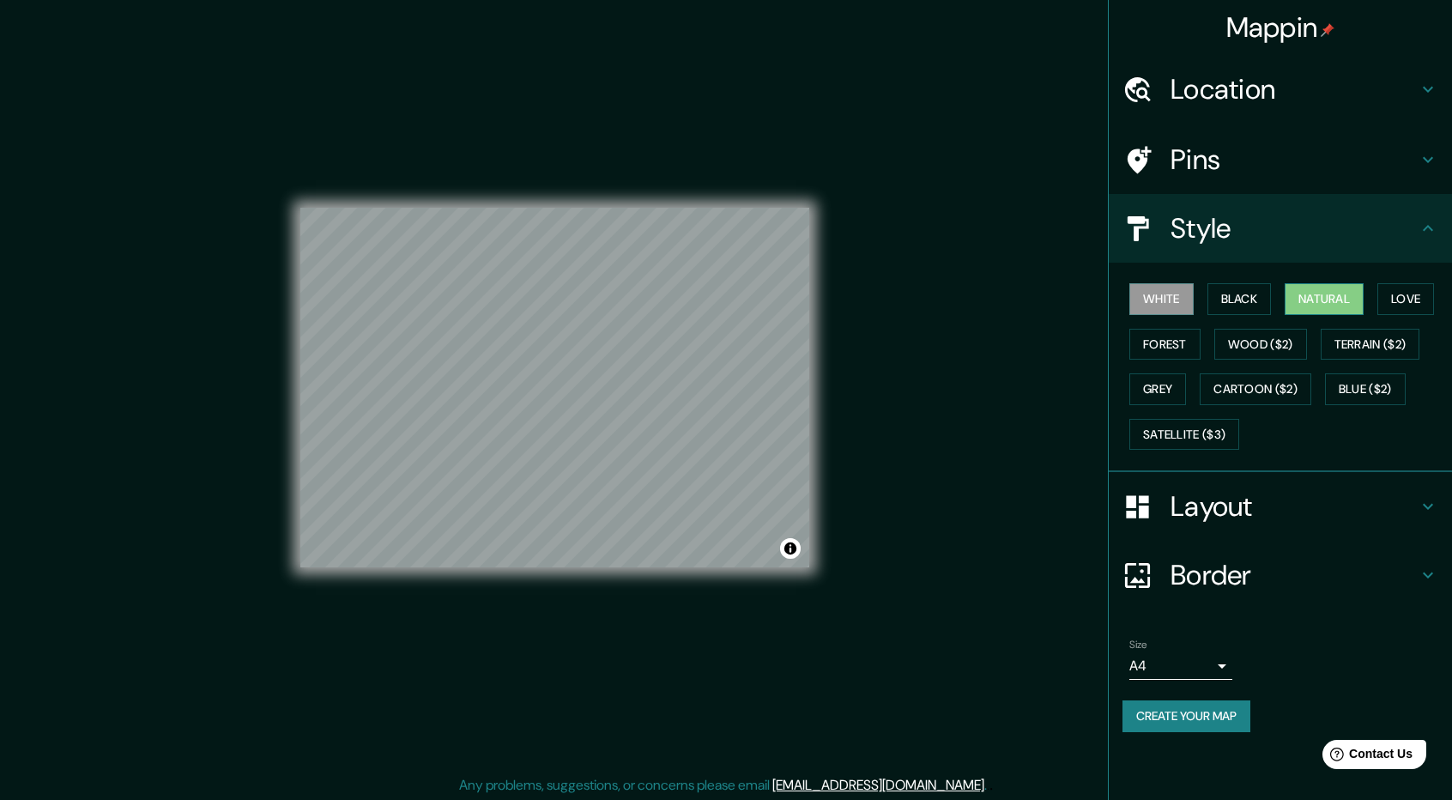
click at [1303, 291] on button "Natural" at bounding box center [1324, 299] width 79 height 32
click at [1180, 415] on div "White Black Natural Love Forest Wood ($2) Terrain ($2) Grey Cartoon ($2) Blue (…" at bounding box center [1288, 366] width 330 height 180
click at [1177, 426] on button "Satellite ($3)" at bounding box center [1184, 435] width 110 height 32
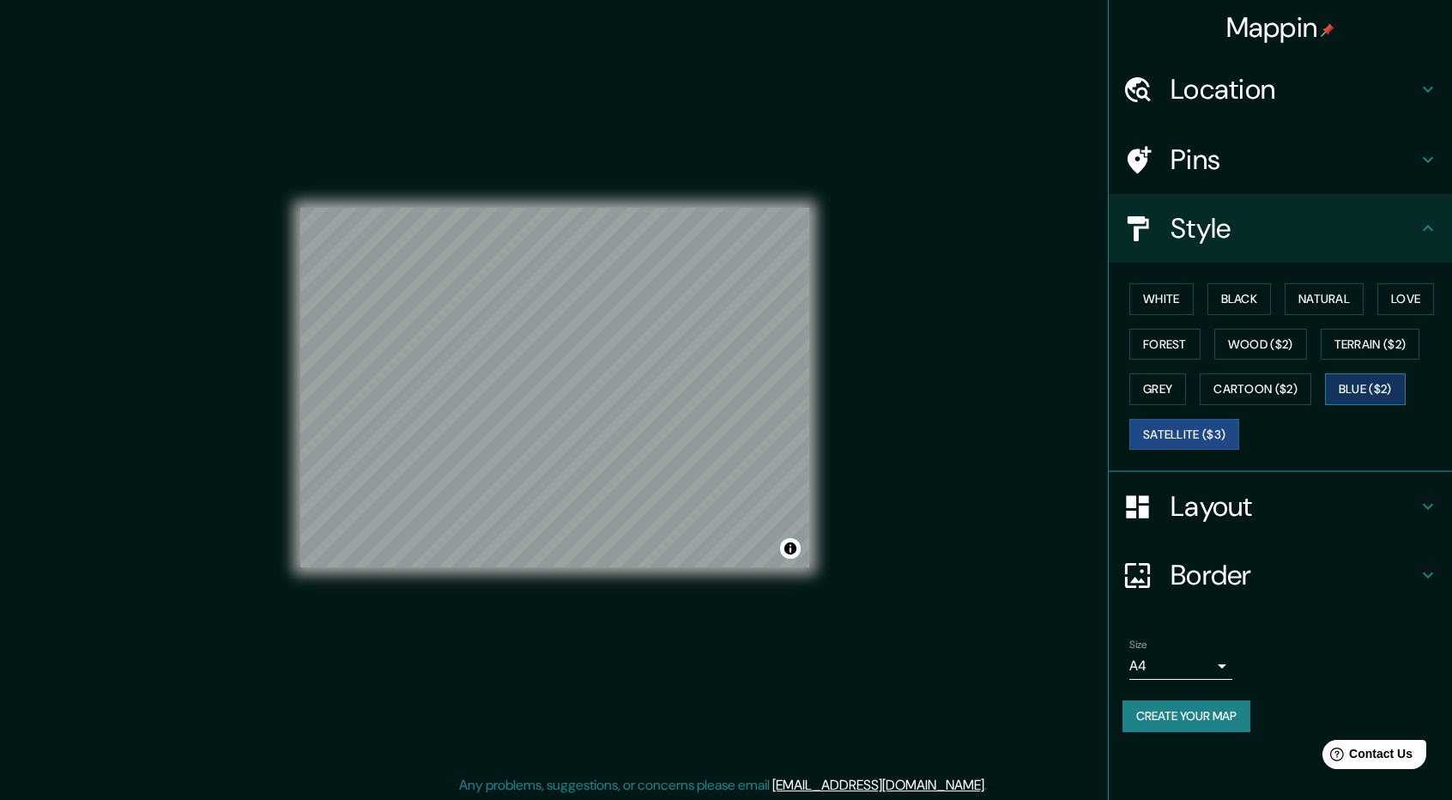
click at [1373, 388] on button "Blue ($2)" at bounding box center [1365, 389] width 81 height 32
click at [1224, 385] on button "Cartoon ($2)" at bounding box center [1256, 389] width 112 height 32
click at [1276, 324] on div "White Black Natural Love Forest Wood ($2) Terrain ($2) Grey Cartoon ($2) Blue (…" at bounding box center [1288, 366] width 330 height 180
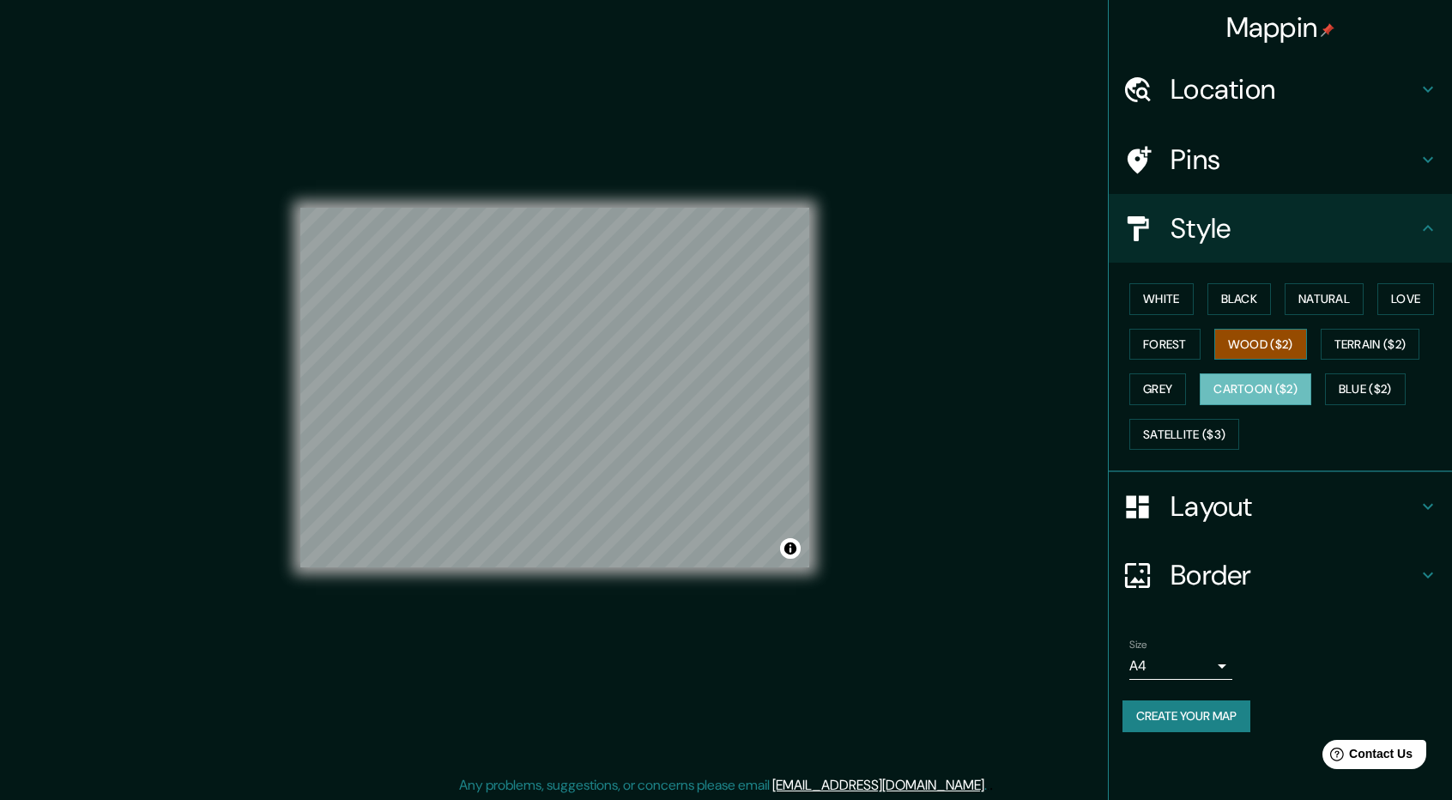
click at [1270, 341] on button "Wood ($2)" at bounding box center [1260, 345] width 93 height 32
click at [1361, 344] on button "Terrain ($2)" at bounding box center [1371, 345] width 100 height 32
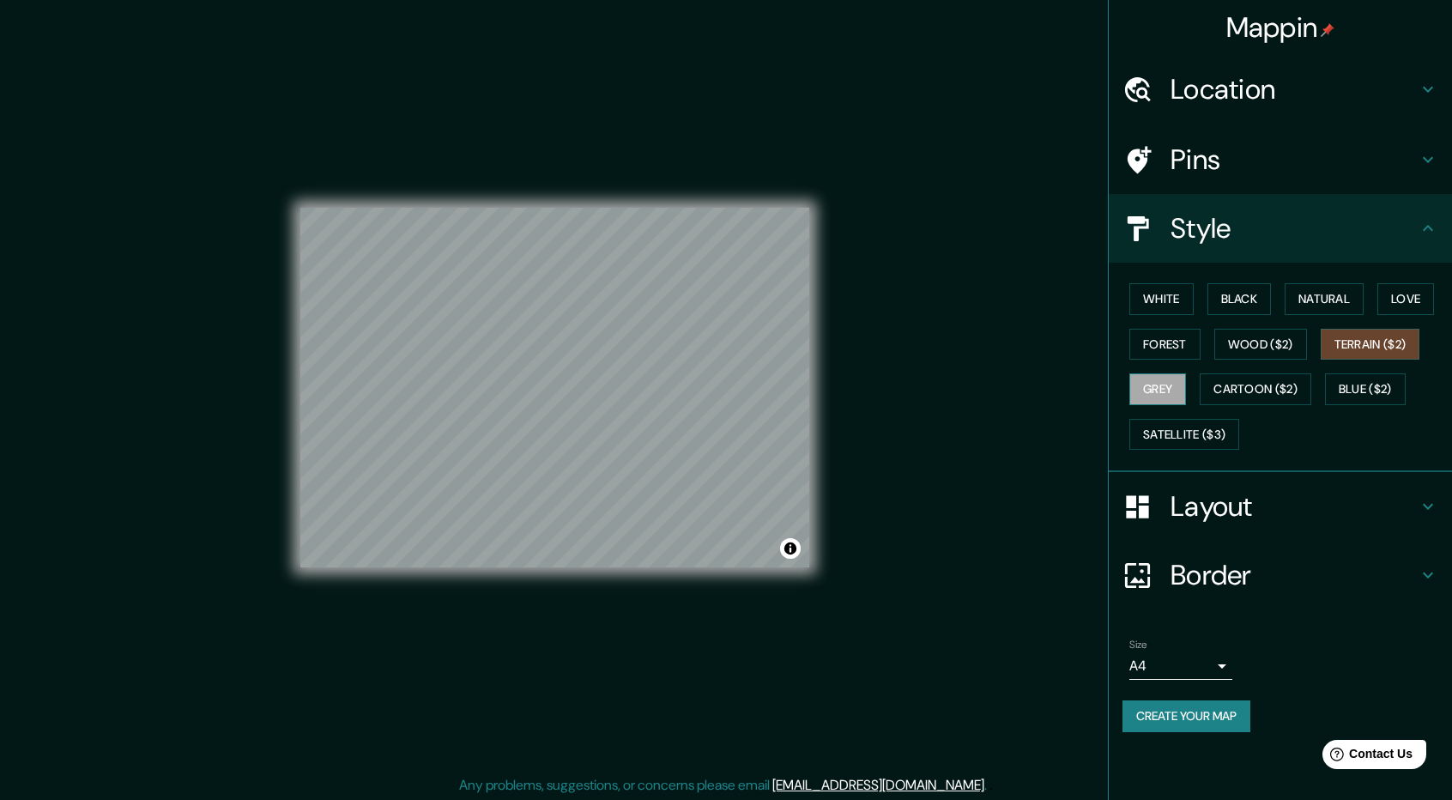
click at [1170, 384] on button "Grey" at bounding box center [1157, 389] width 57 height 32
click at [1266, 338] on button "Wood ($2)" at bounding box center [1260, 345] width 93 height 32
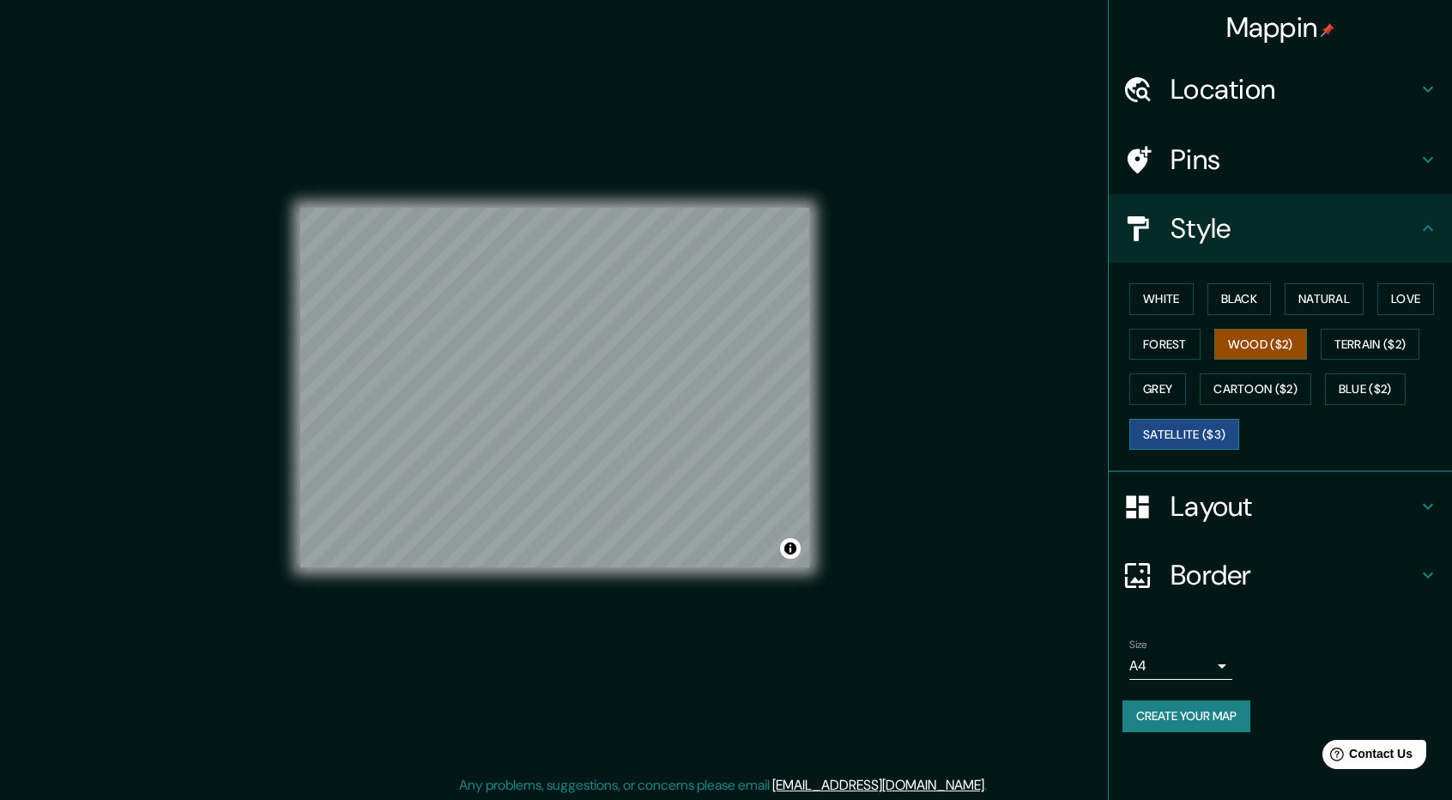
click at [1233, 419] on button "Satellite ($3)" at bounding box center [1184, 435] width 110 height 32
click at [1256, 393] on button "Cartoon ($2)" at bounding box center [1256, 389] width 112 height 32
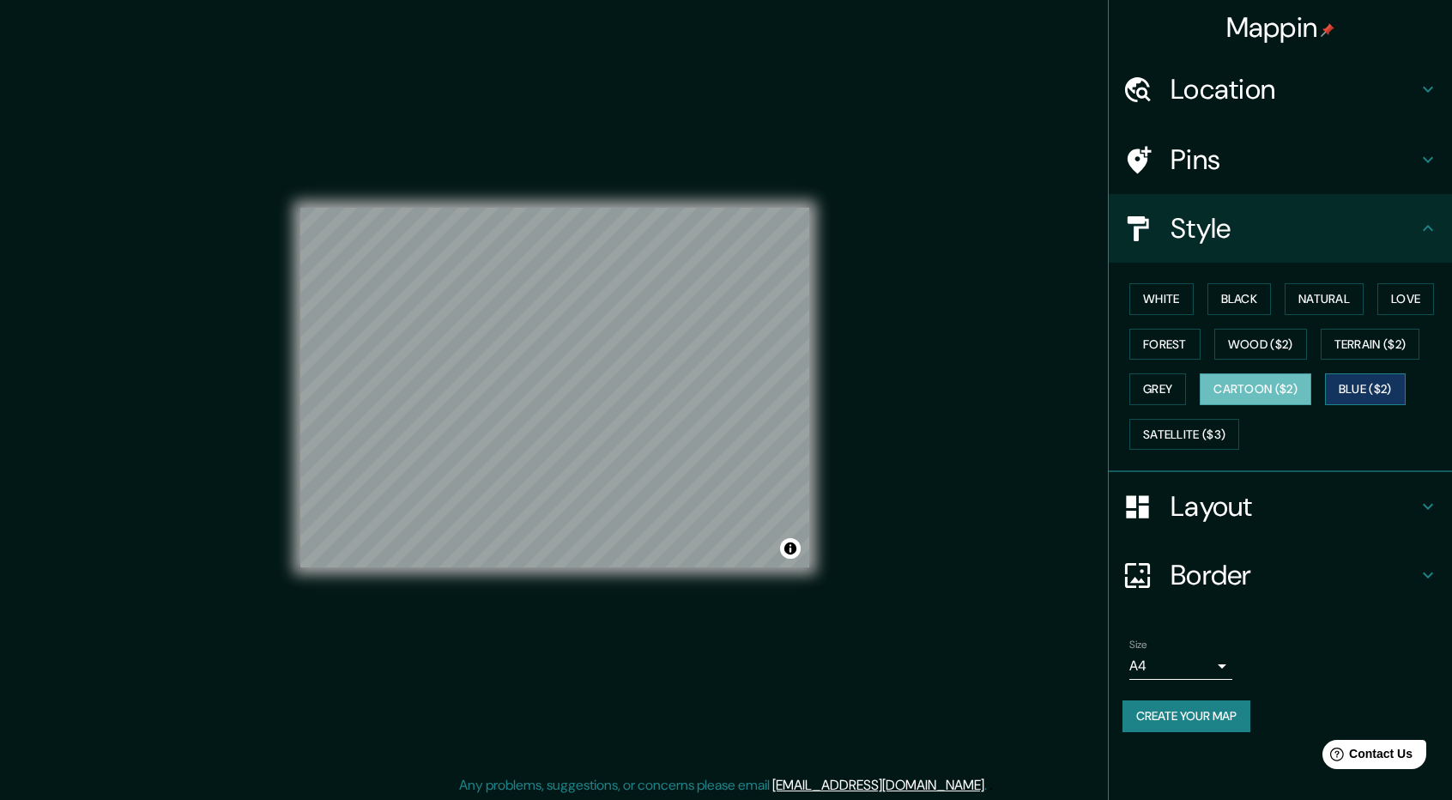
click at [1382, 385] on button "Blue ($2)" at bounding box center [1365, 389] width 81 height 32
